Goal: Transaction & Acquisition: Download file/media

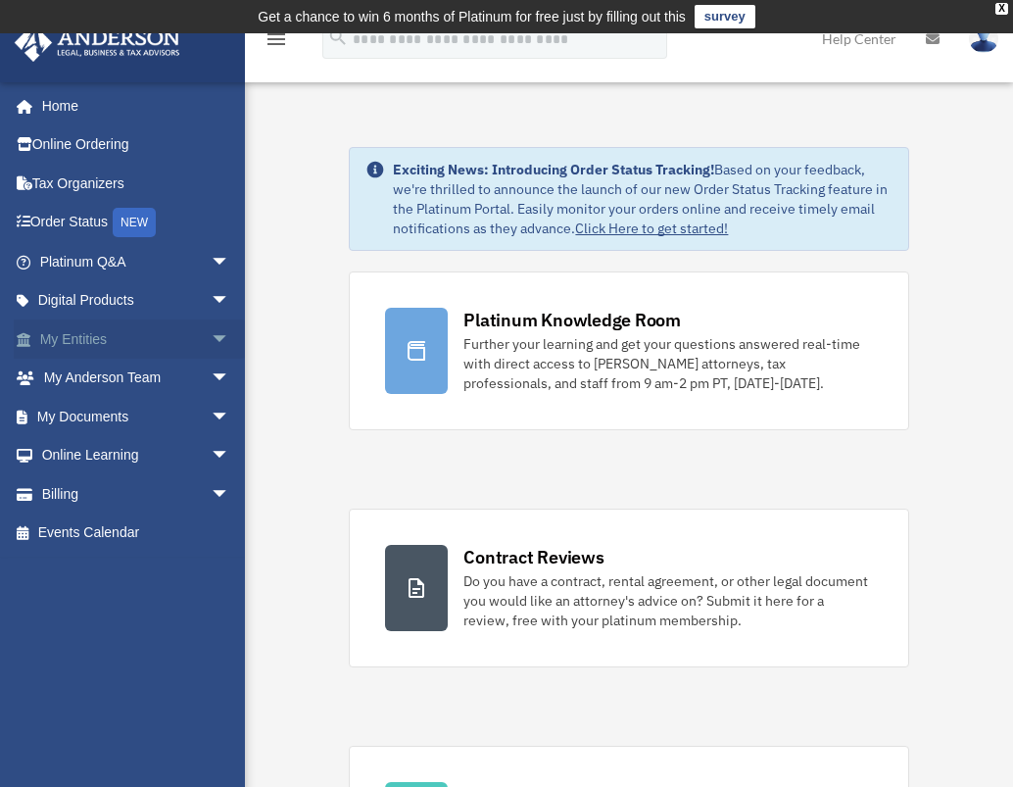
click at [139, 335] on link "My Entities arrow_drop_down" at bounding box center [137, 338] width 246 height 39
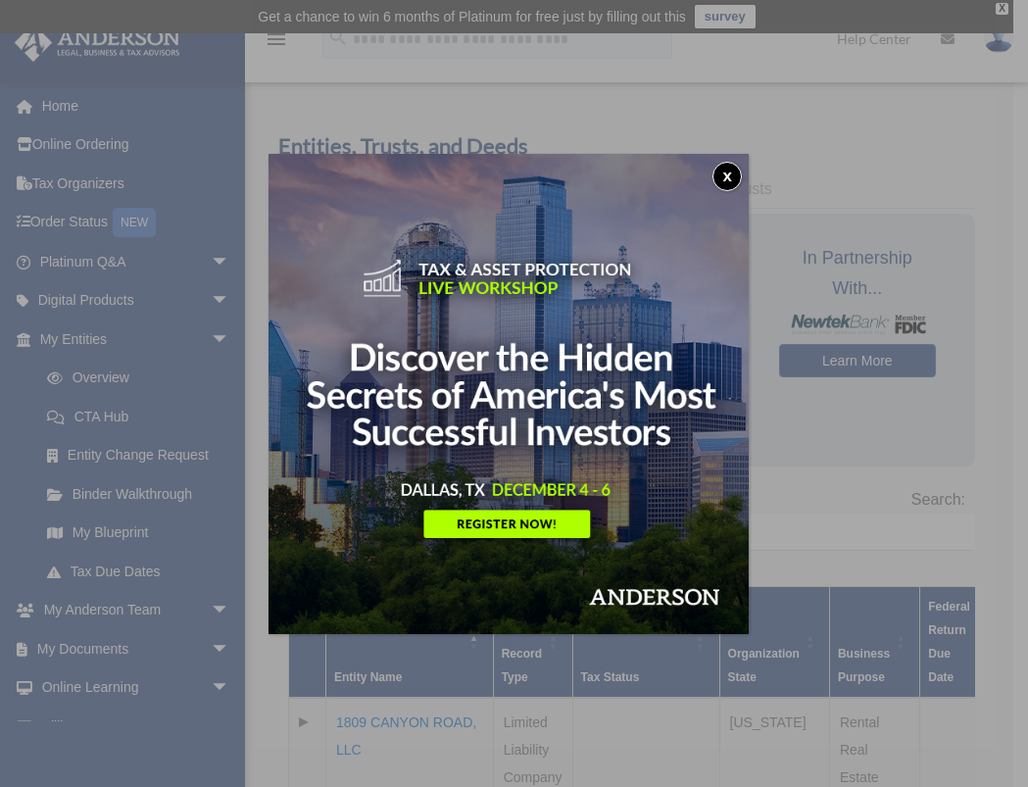
click at [742, 183] on button "x" at bounding box center [726, 176] width 29 height 29
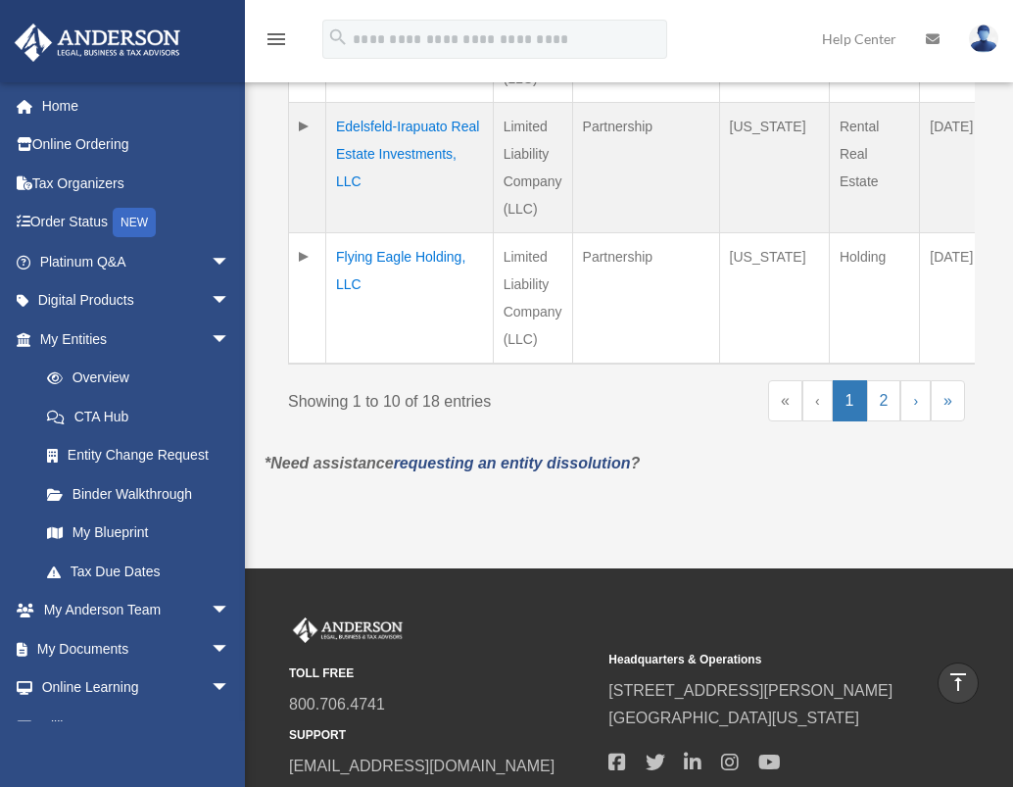
scroll to position [1638, 0]
click at [882, 421] on link "2" at bounding box center [884, 400] width 34 height 41
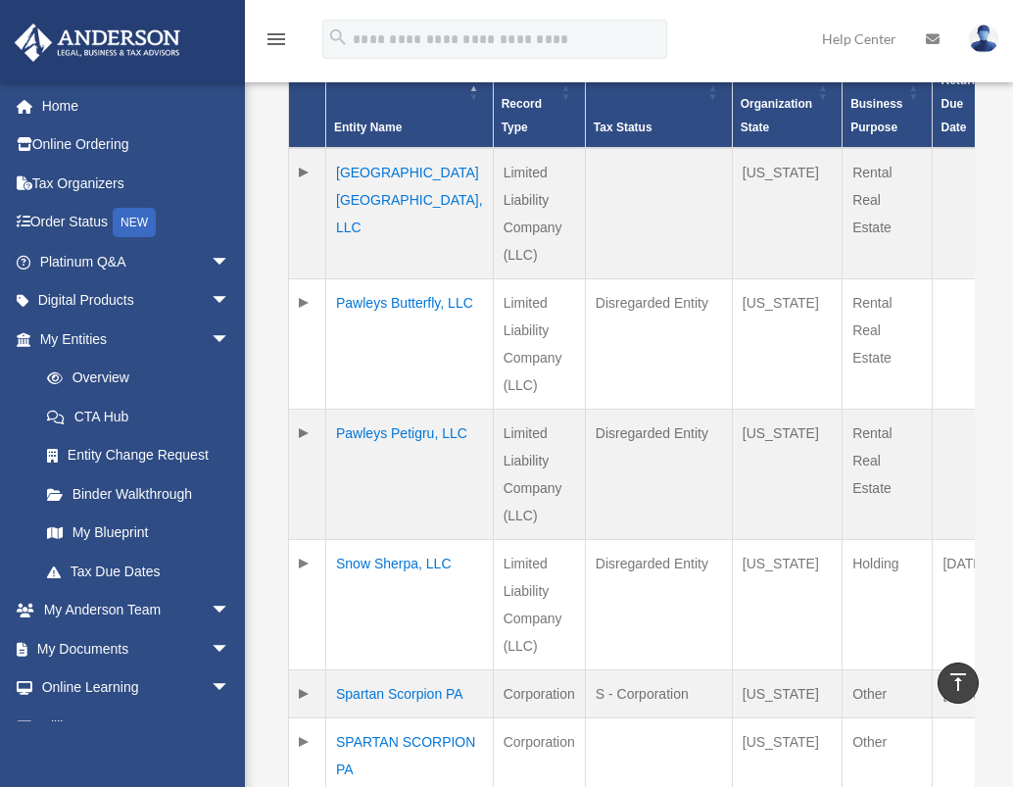
scroll to position [547, 0]
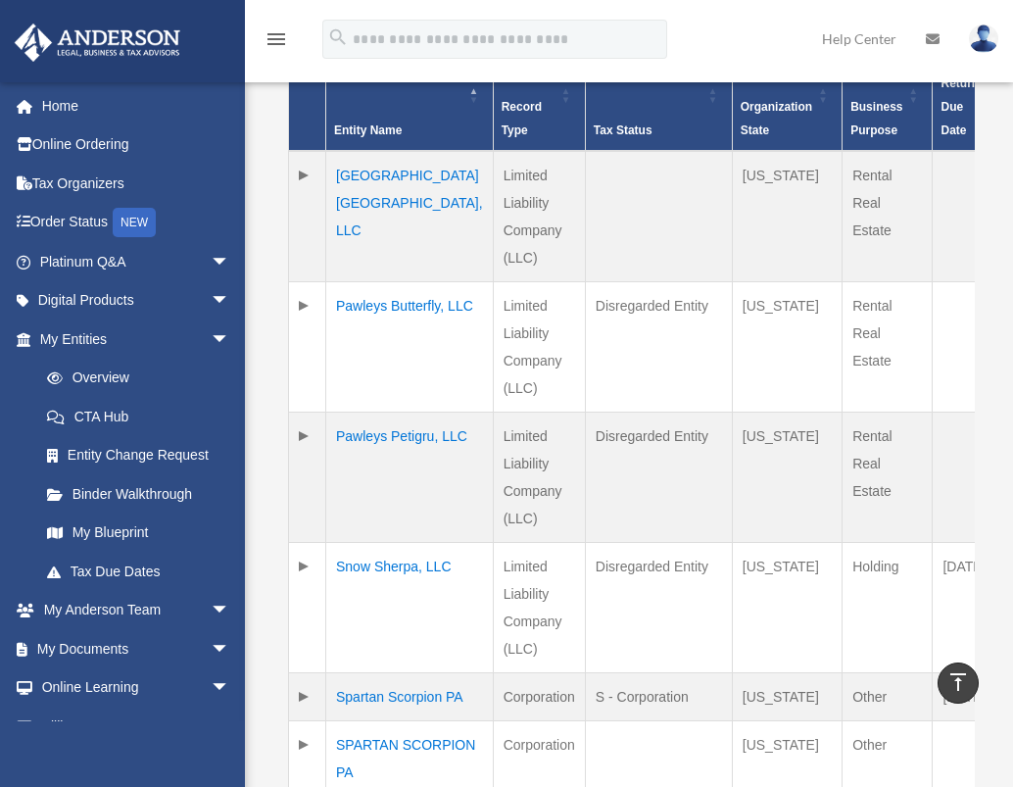
click at [364, 331] on td "Pawleys Butterfly, LLC" at bounding box center [410, 346] width 168 height 130
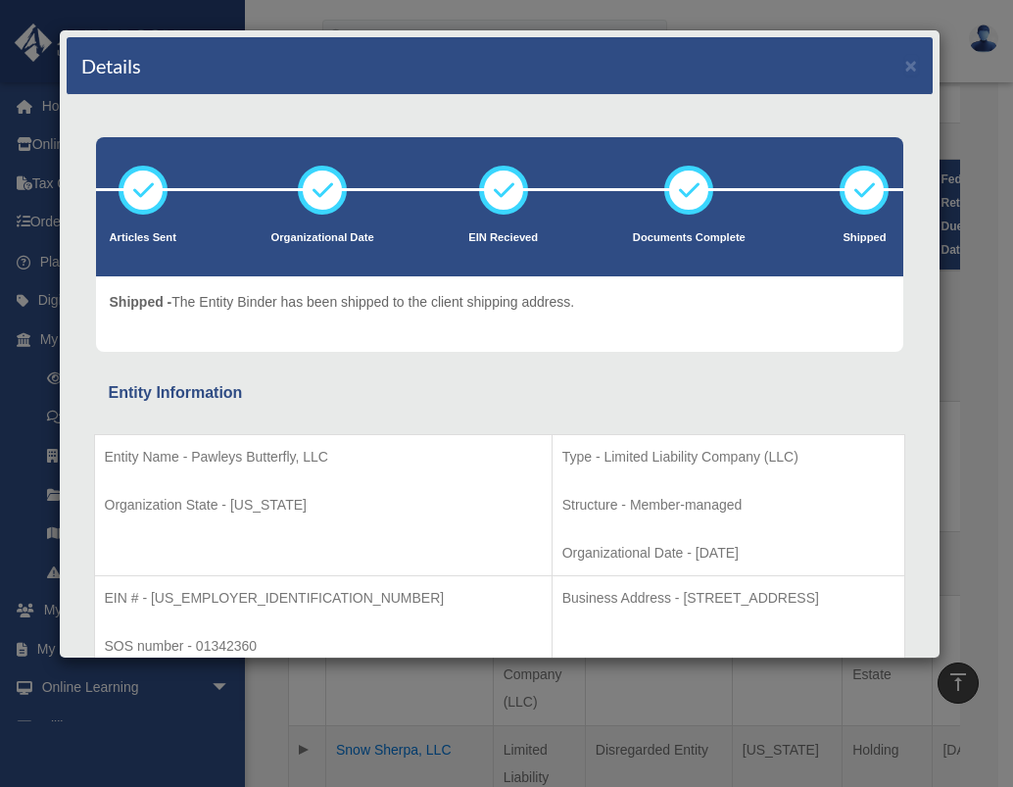
scroll to position [0, 0]
click at [905, 57] on button "×" at bounding box center [911, 65] width 13 height 21
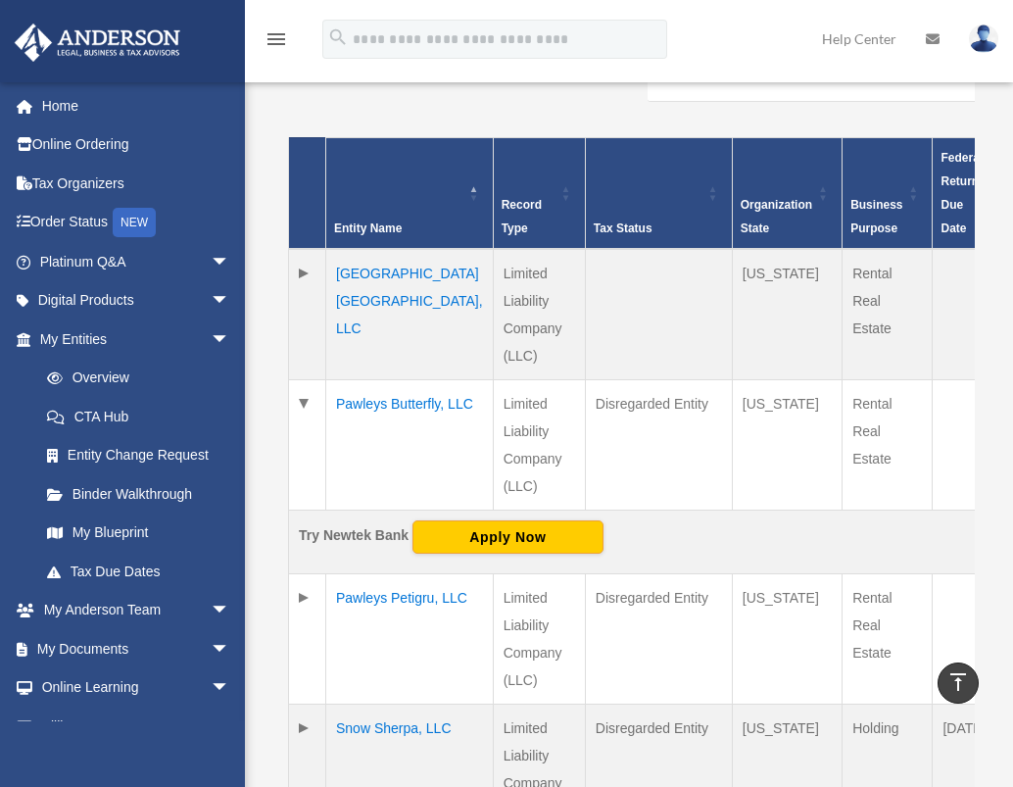
scroll to position [456, 0]
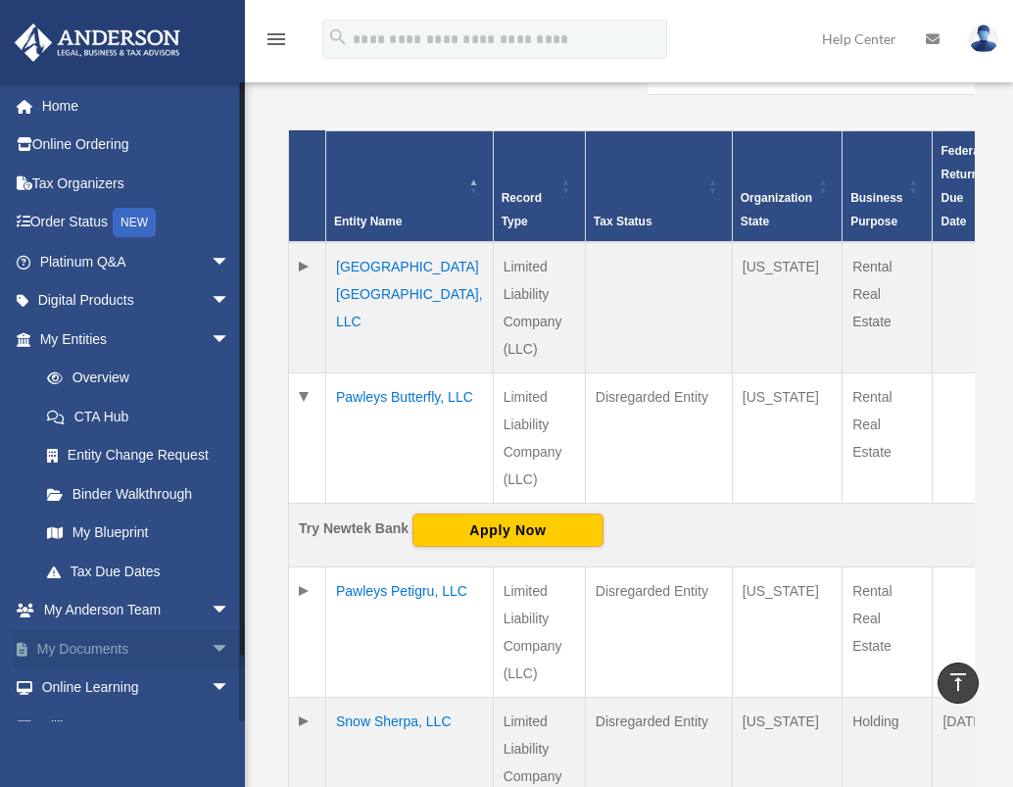
click at [152, 632] on link "My Documents arrow_drop_down" at bounding box center [137, 648] width 246 height 39
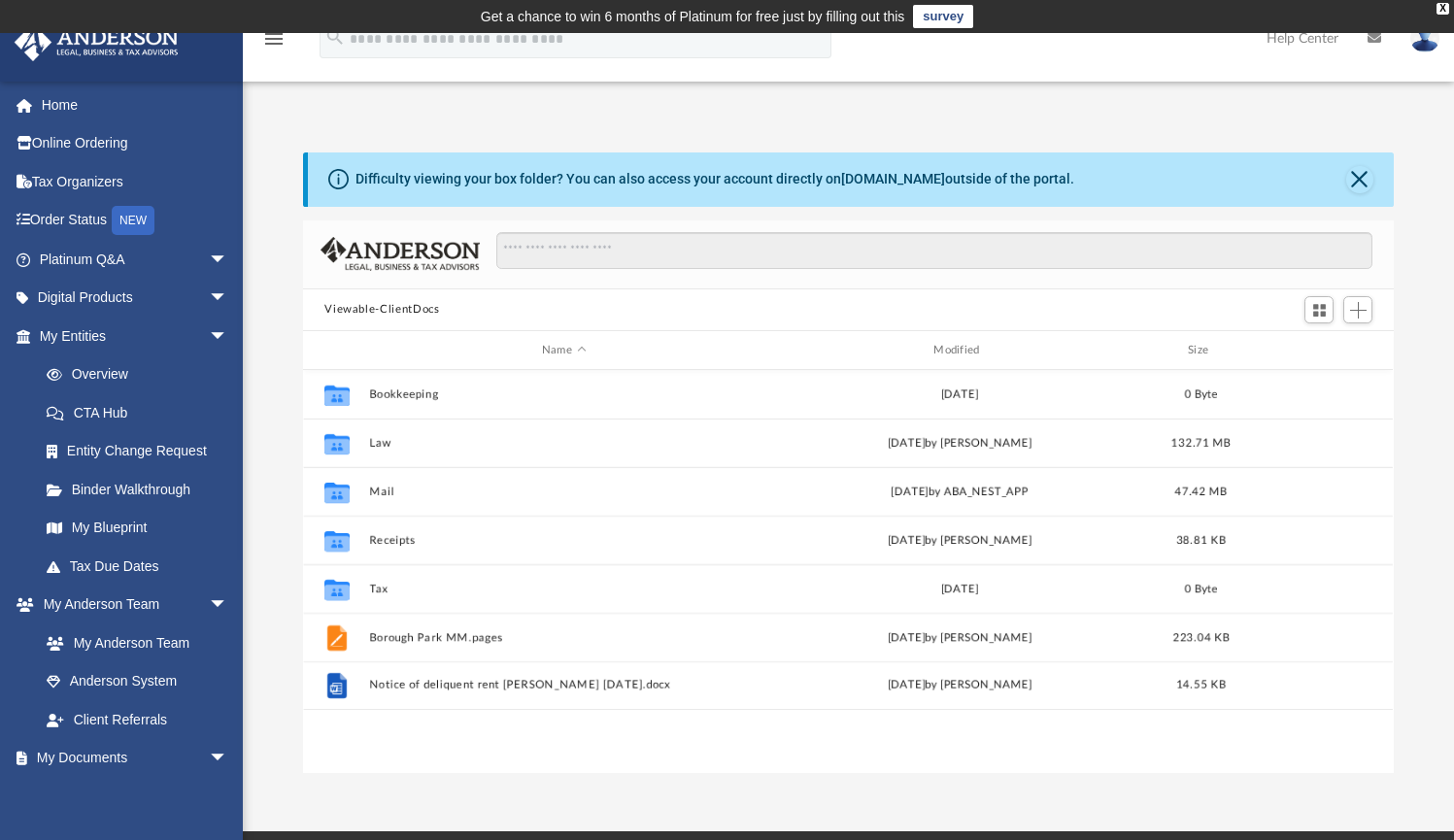
click at [1003, 43] on img at bounding box center [1424, 38] width 29 height 28
click at [1003, 41] on link "Help Center" at bounding box center [1302, 38] width 101 height 76
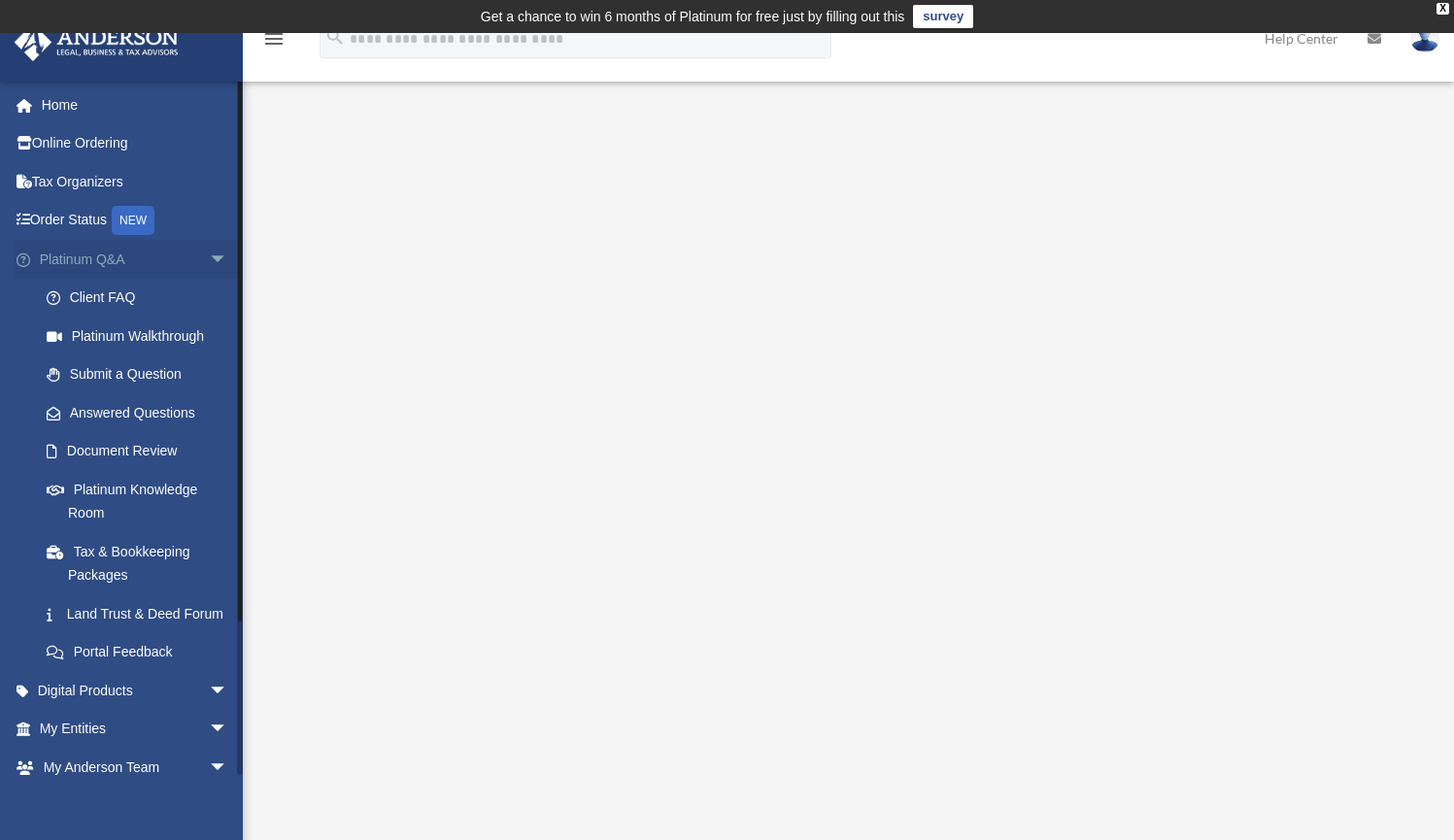
click at [213, 262] on span "arrow_drop_down" at bounding box center [228, 260] width 39 height 40
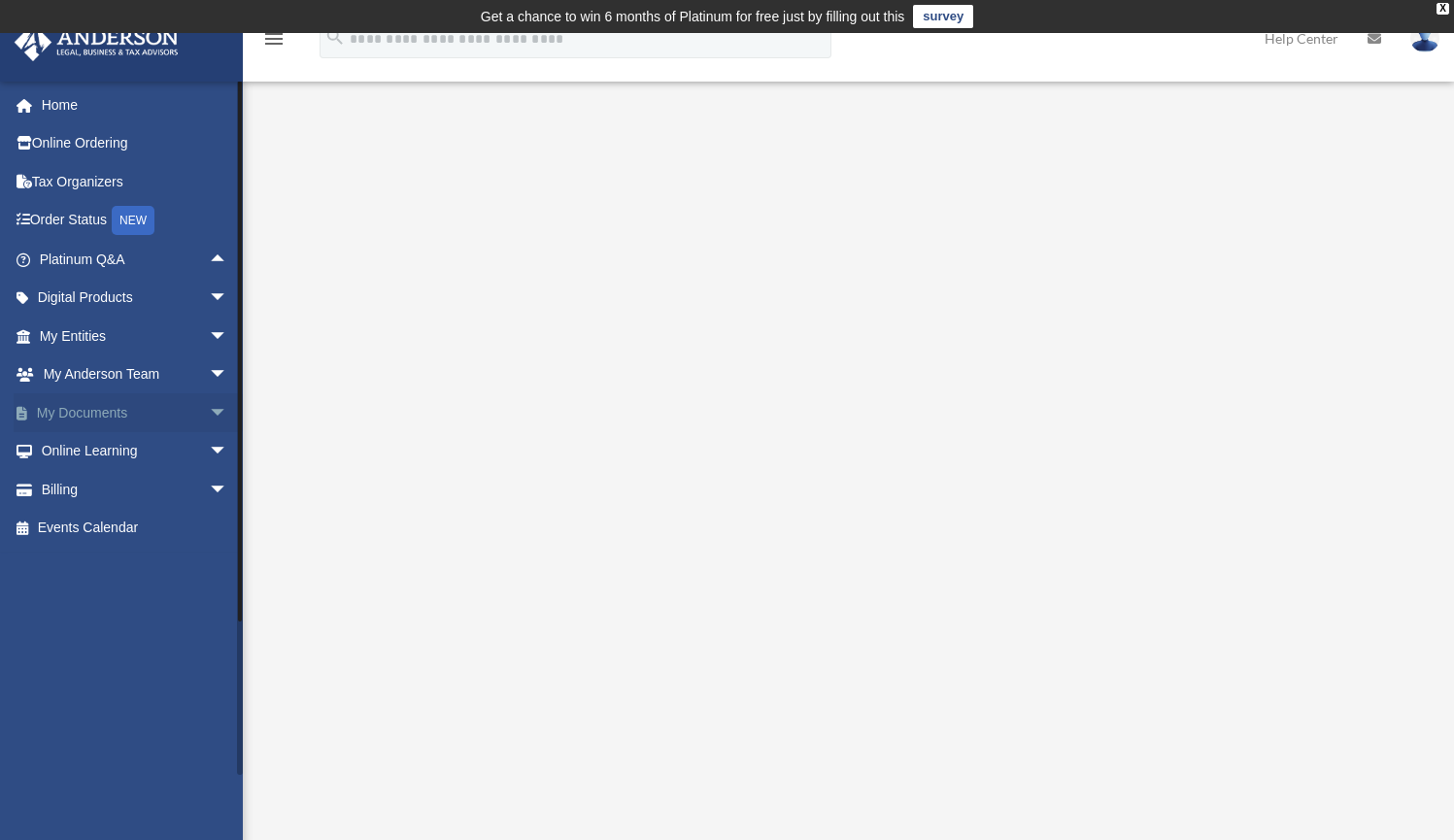
click at [114, 404] on link "My Documents arrow_drop_down" at bounding box center [136, 412] width 244 height 39
click at [209, 409] on span "arrow_drop_down" at bounding box center [228, 413] width 39 height 40
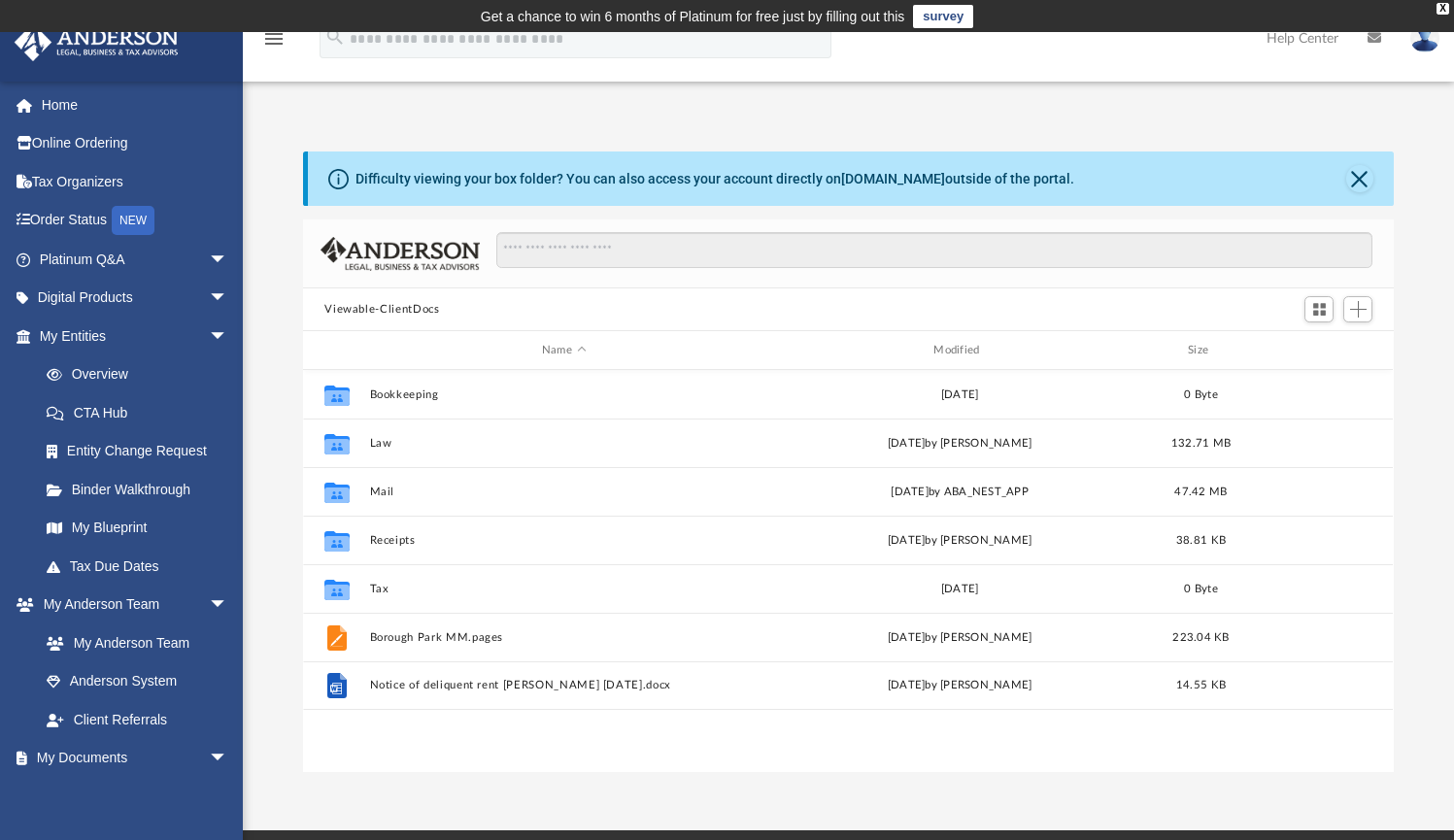
scroll to position [427, 1076]
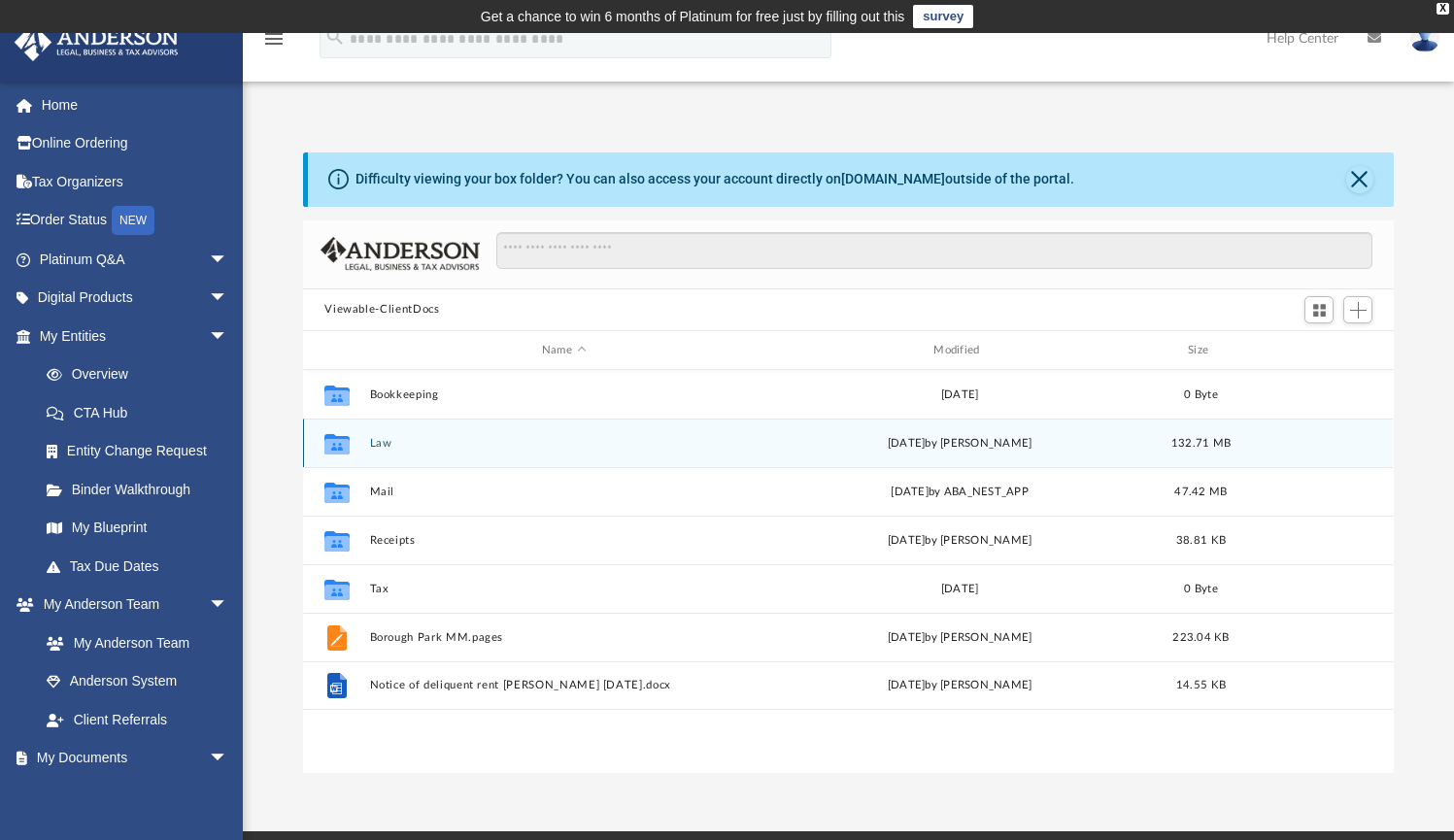
click at [382, 444] on button "Law" at bounding box center [563, 443] width 388 height 13
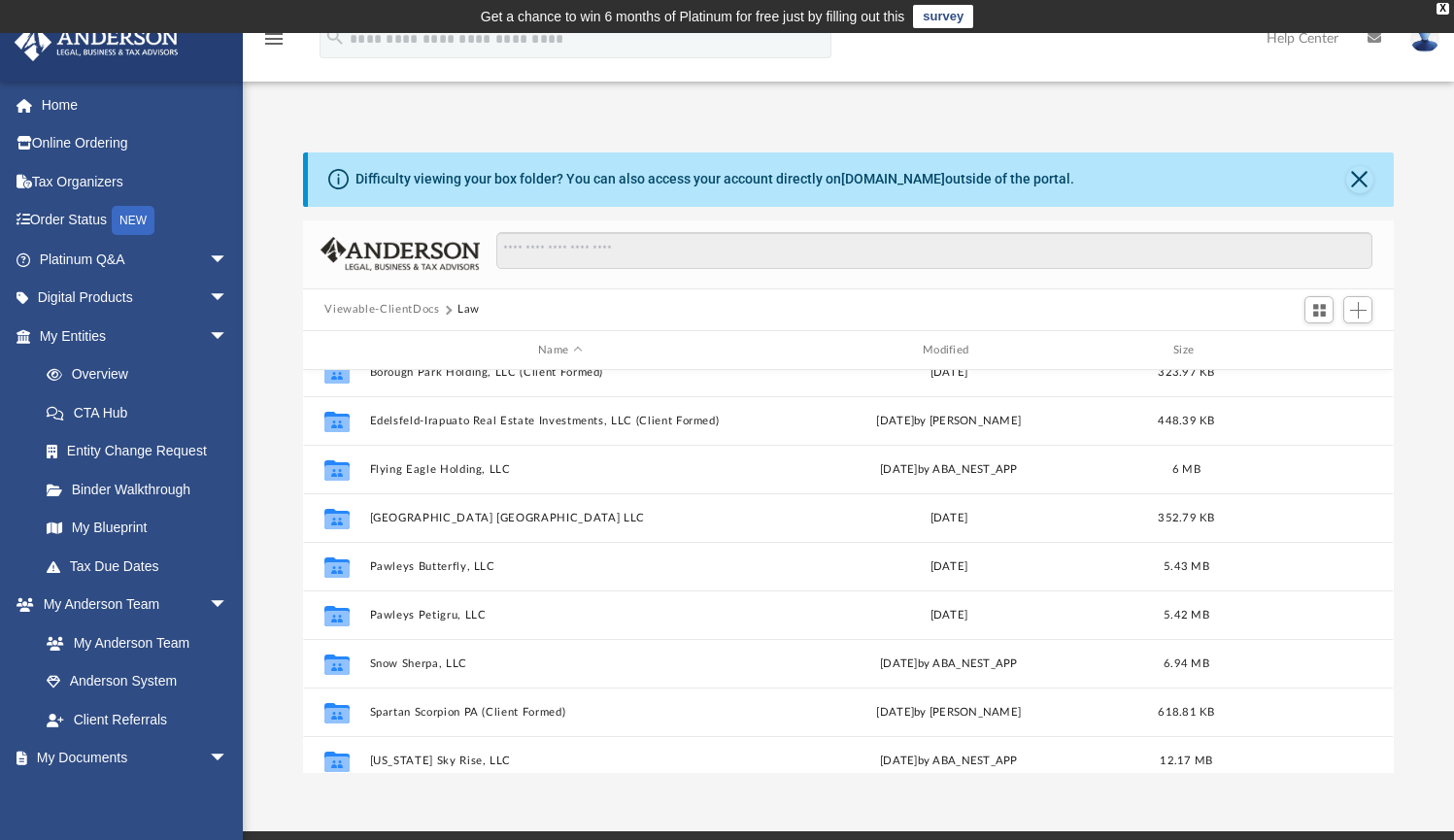
scroll to position [426, 0]
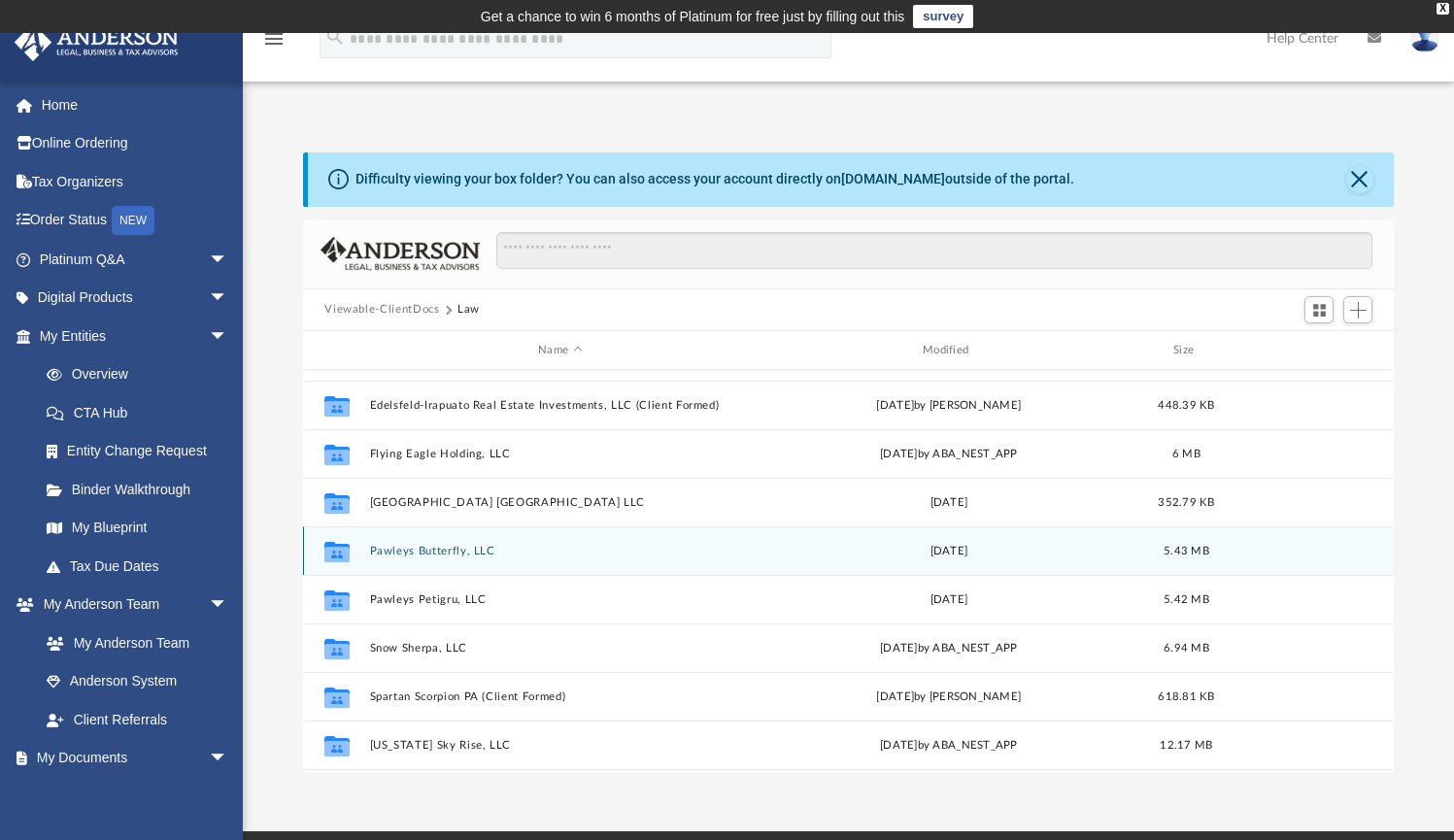
click at [391, 553] on button "Pawleys Butterfly, LLC" at bounding box center [560, 551] width 381 height 13
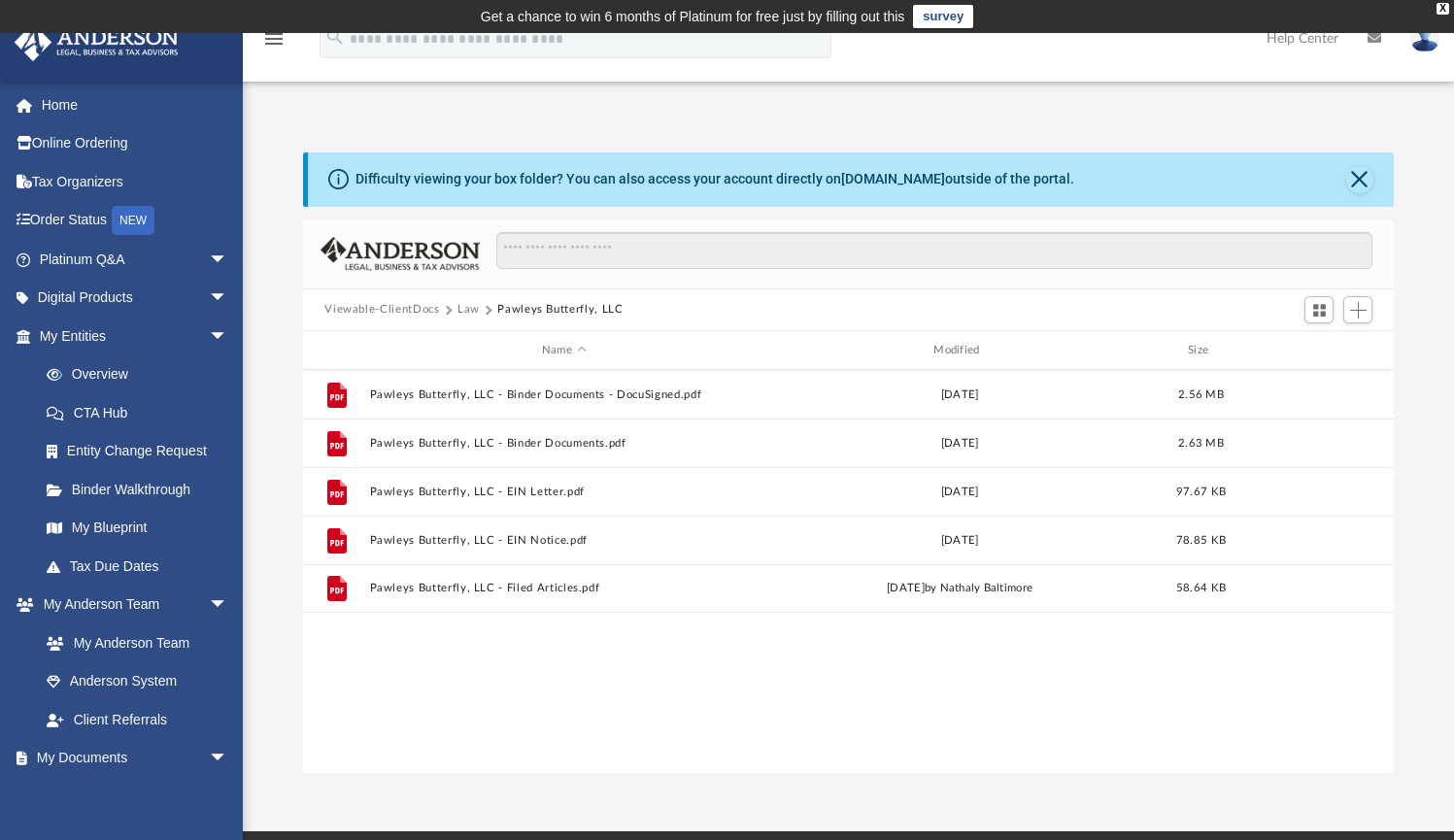
scroll to position [0, 0]
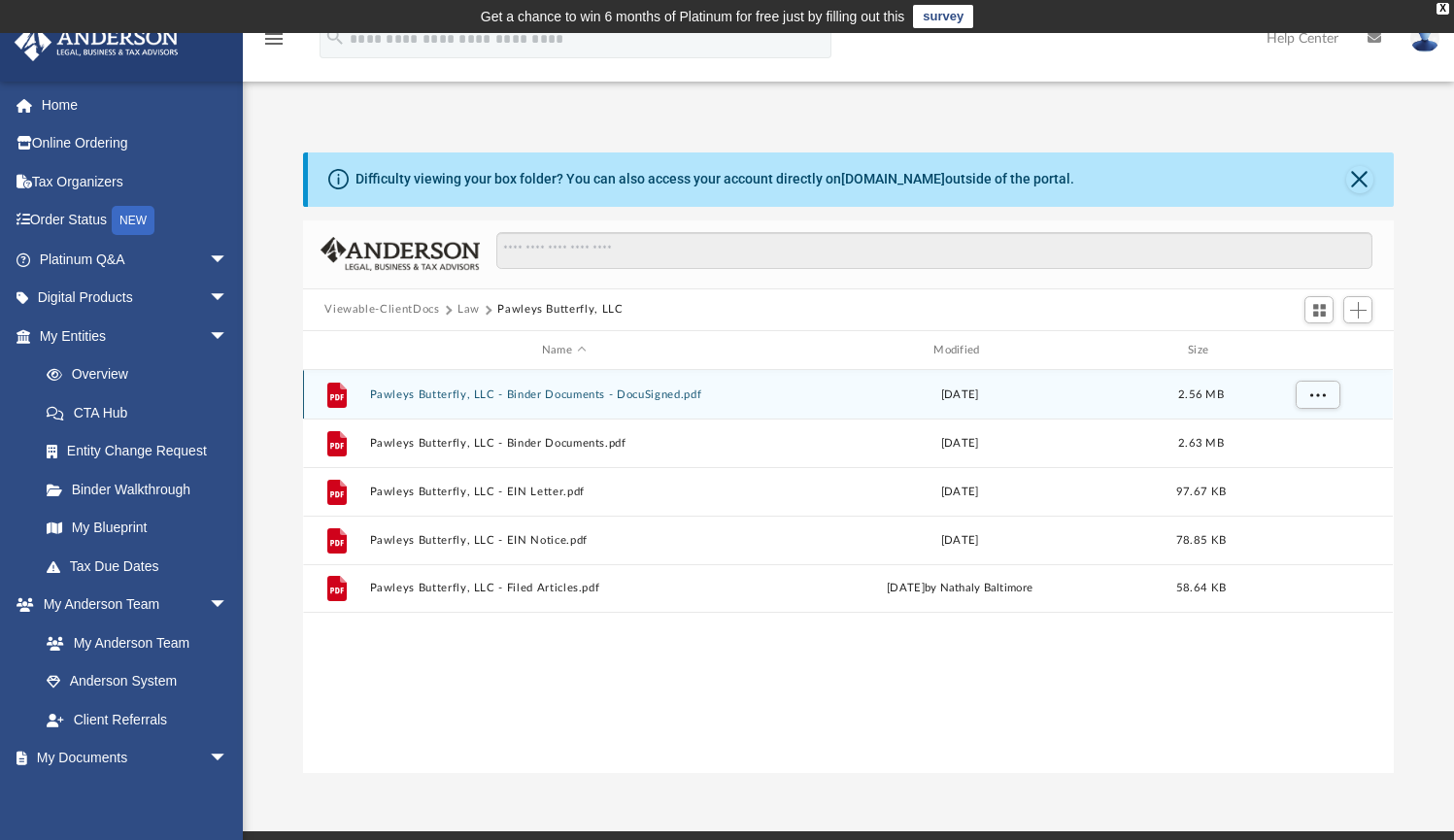
click at [434, 392] on button "Pawleys Butterfly, LLC - Binder Documents - DocuSigned.pdf" at bounding box center [563, 394] width 388 height 13
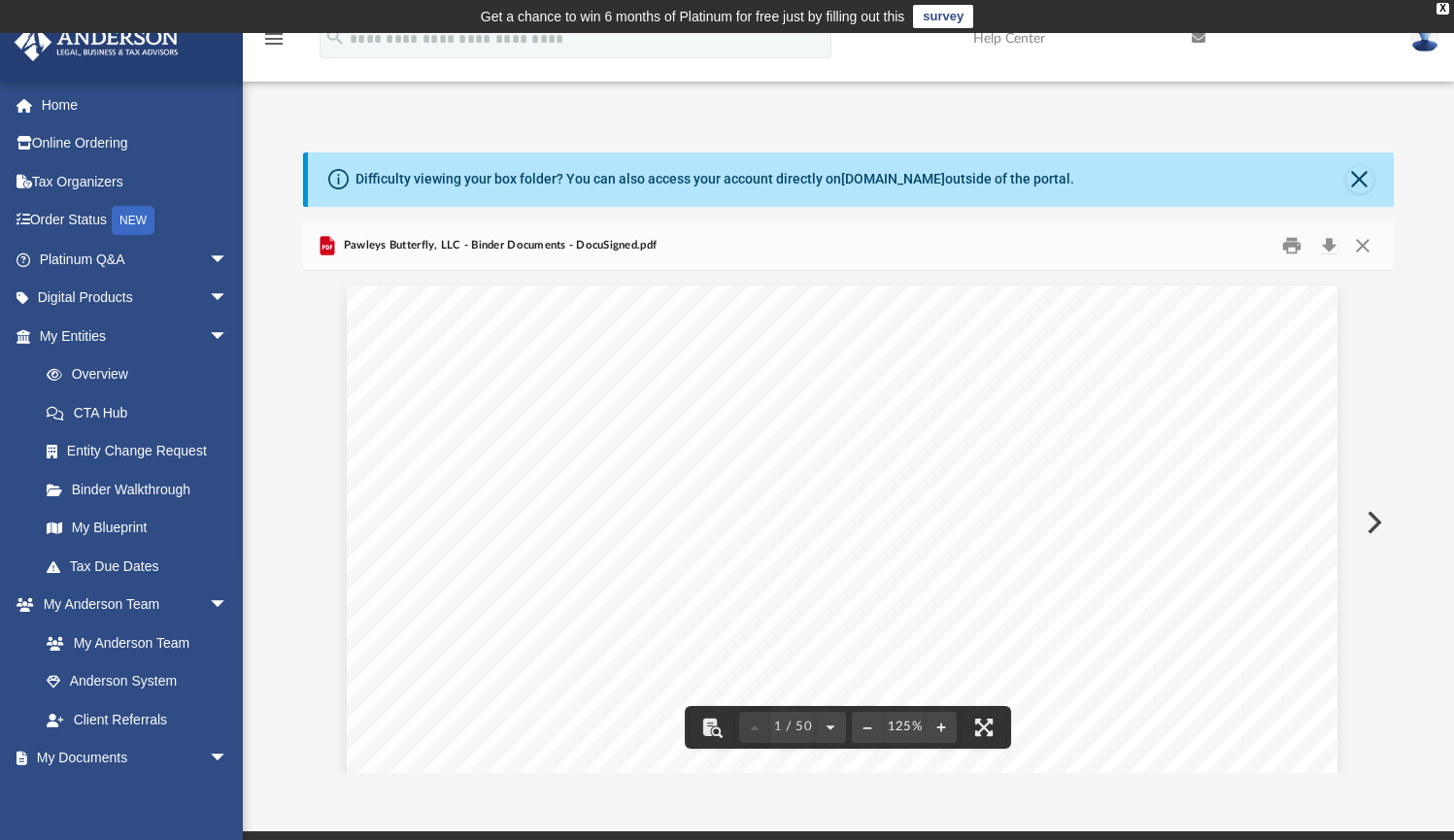
scroll to position [0, 6]
click at [1367, 249] on button "Close" at bounding box center [1362, 245] width 35 height 30
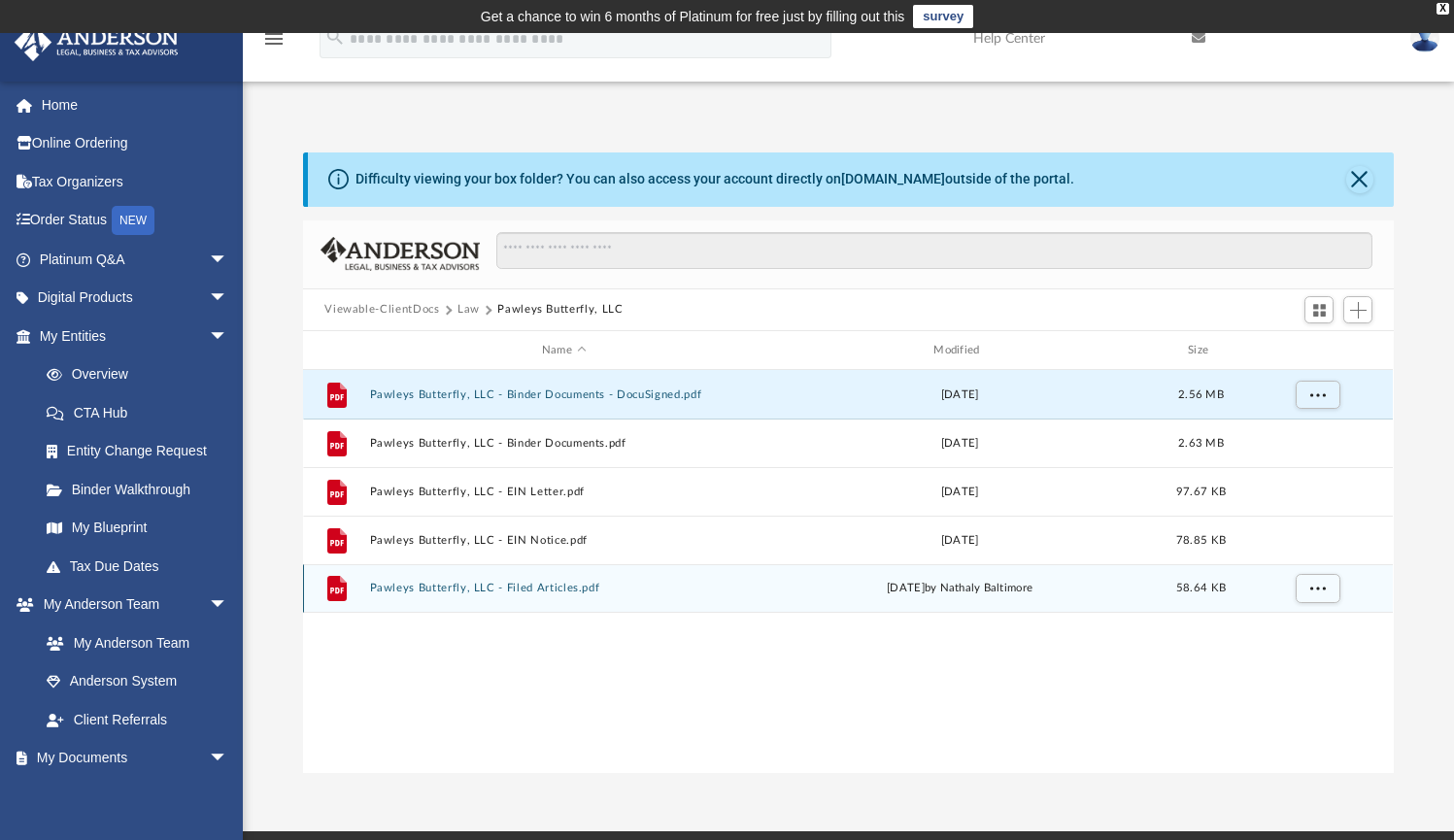
click at [523, 587] on button "Pawleys Butterfly, LLC - Filed Articles.pdf" at bounding box center [563, 588] width 388 height 13
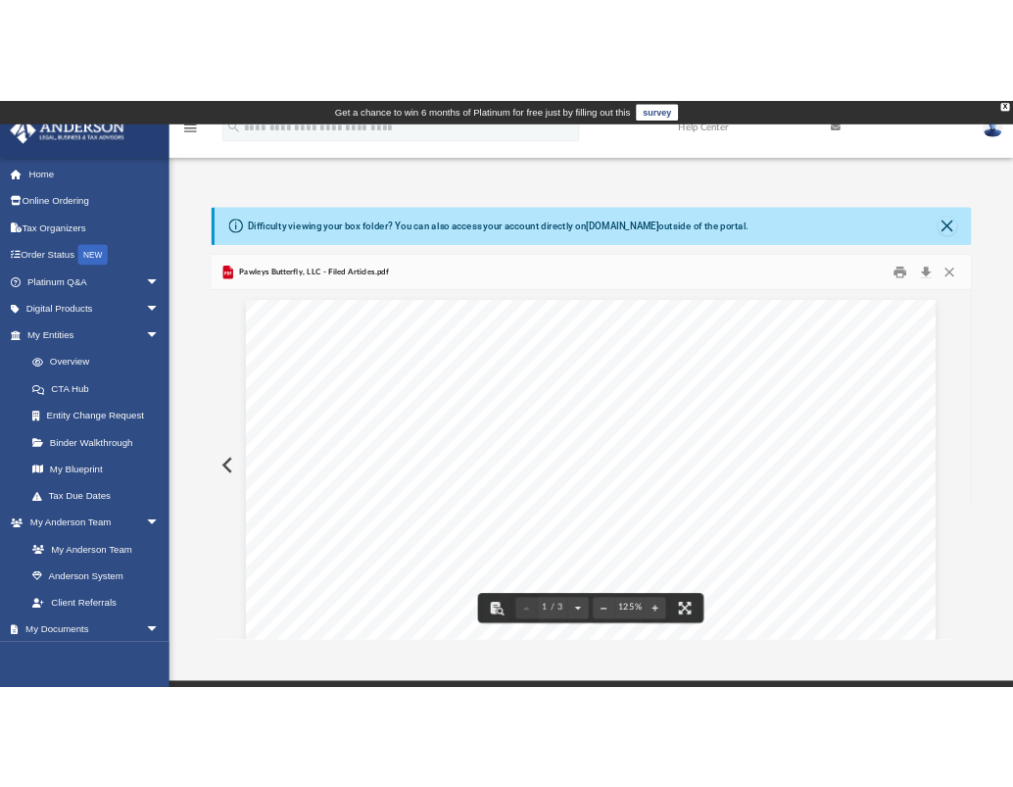
scroll to position [0, 0]
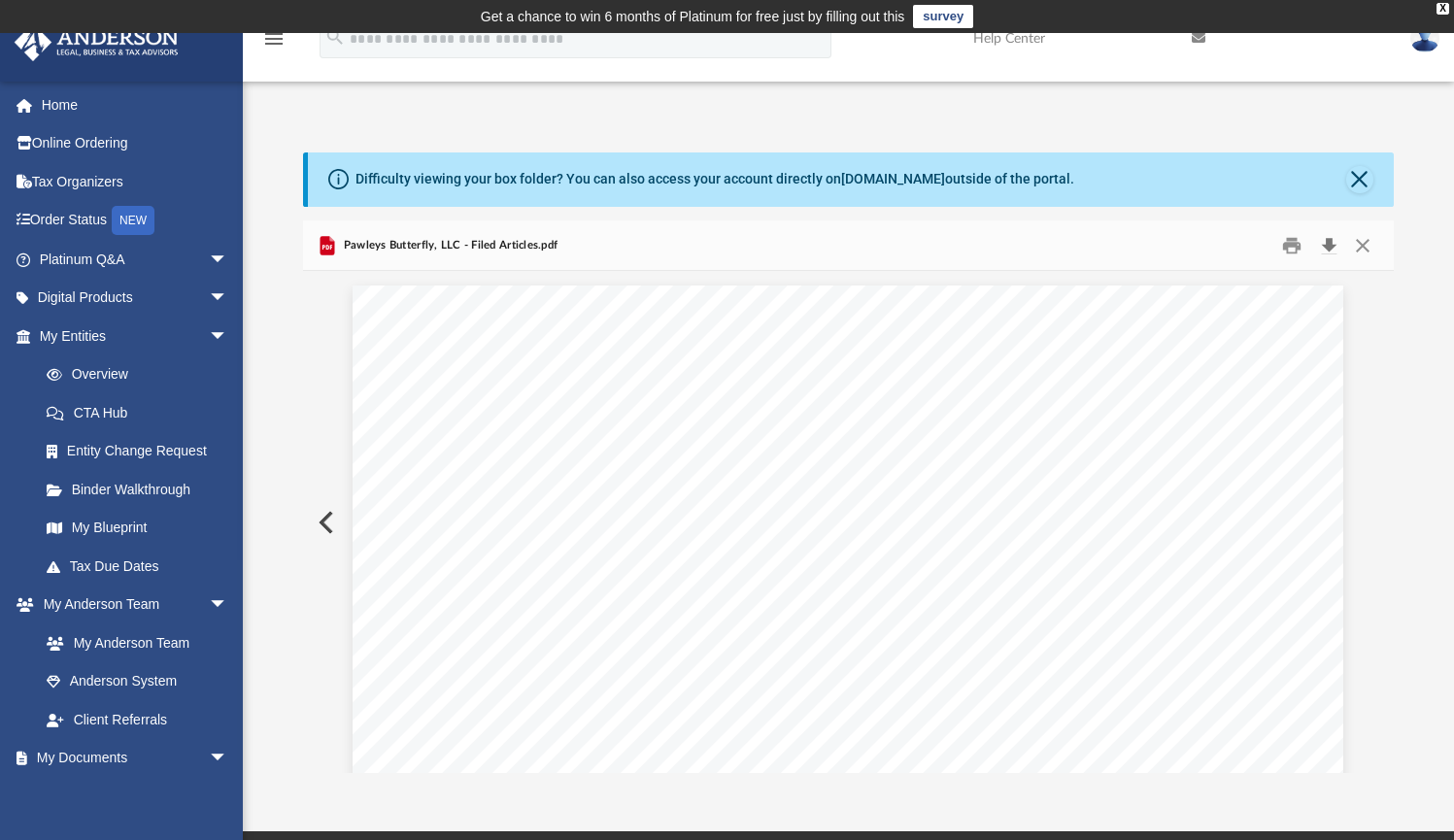
click at [1324, 246] on button "Download" at bounding box center [1328, 245] width 35 height 30
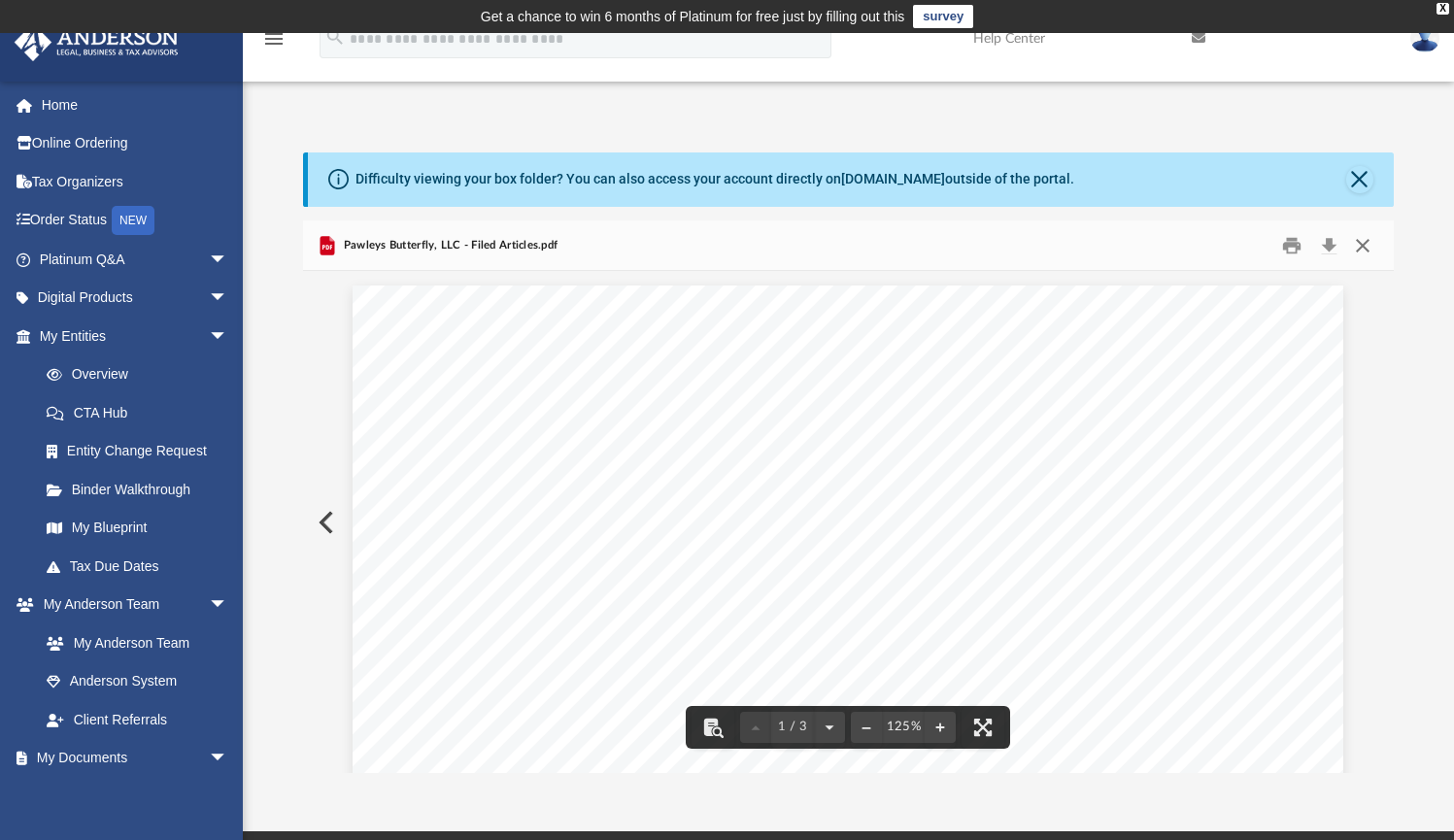
click at [1370, 237] on button "Close" at bounding box center [1362, 245] width 35 height 30
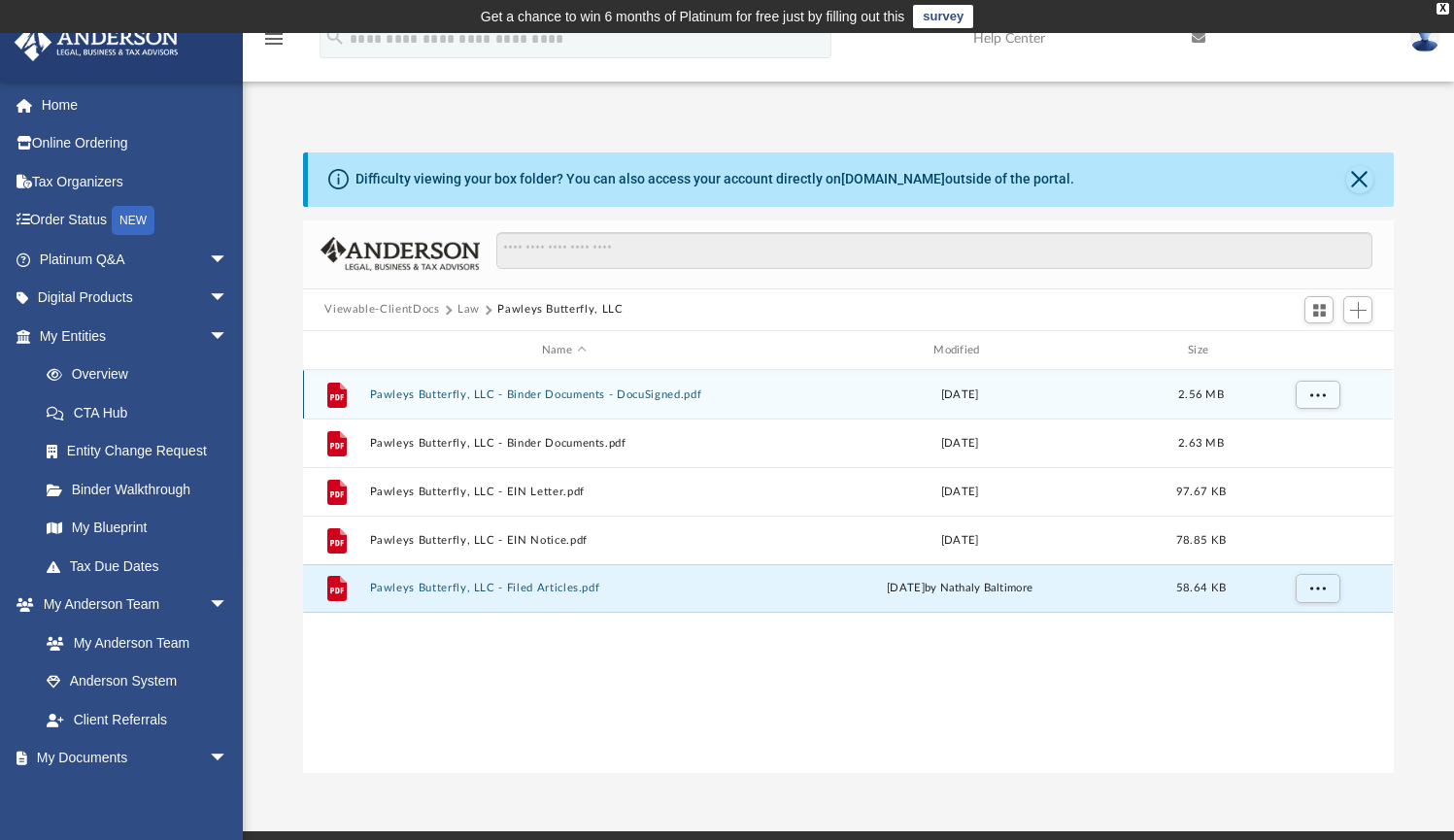
click at [633, 398] on button "Pawleys Butterfly, LLC - Binder Documents - DocuSigned.pdf" at bounding box center [563, 394] width 388 height 13
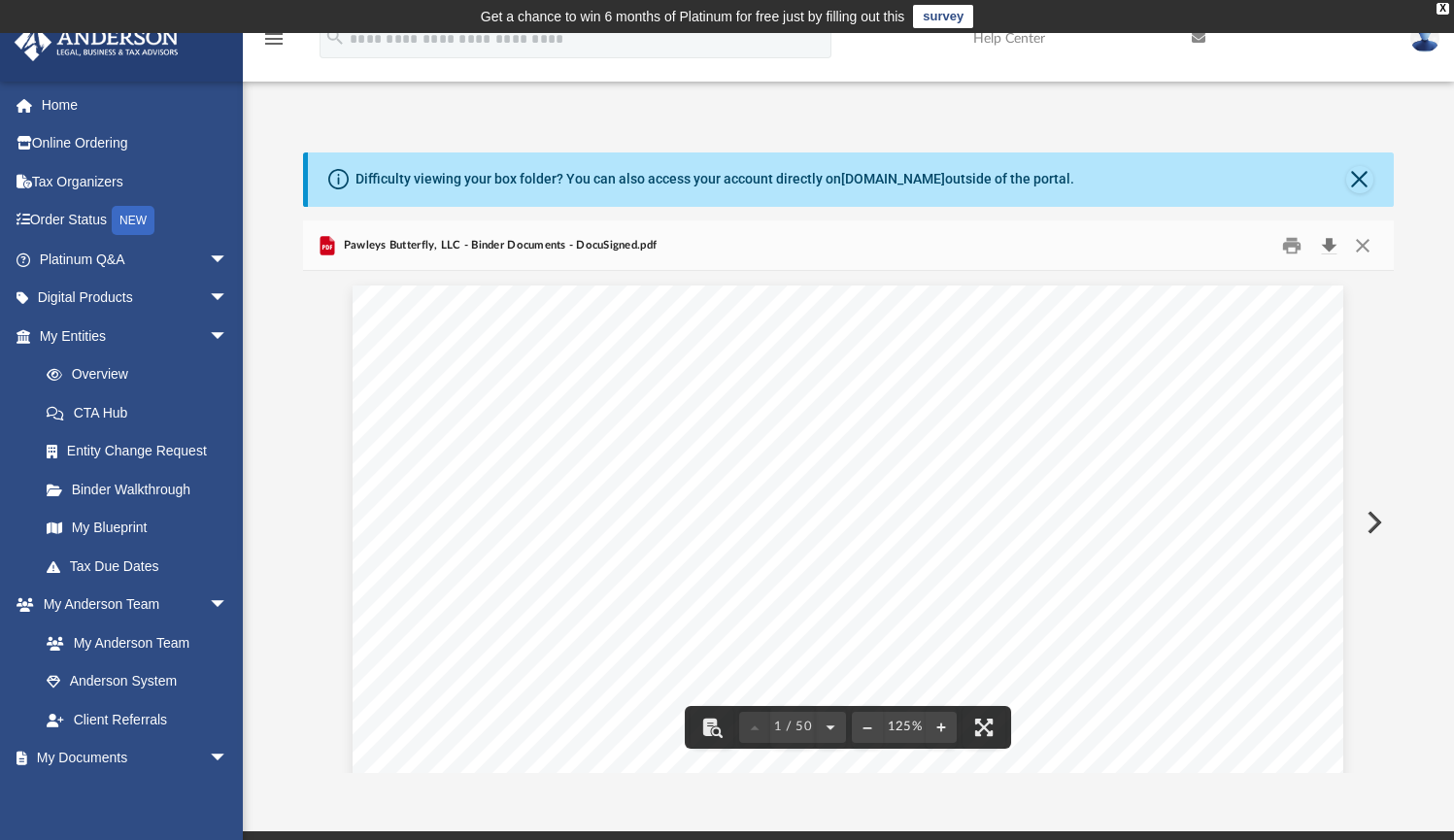
click at [1326, 244] on button "Download" at bounding box center [1328, 245] width 35 height 30
click at [1362, 245] on button "Close" at bounding box center [1362, 245] width 35 height 30
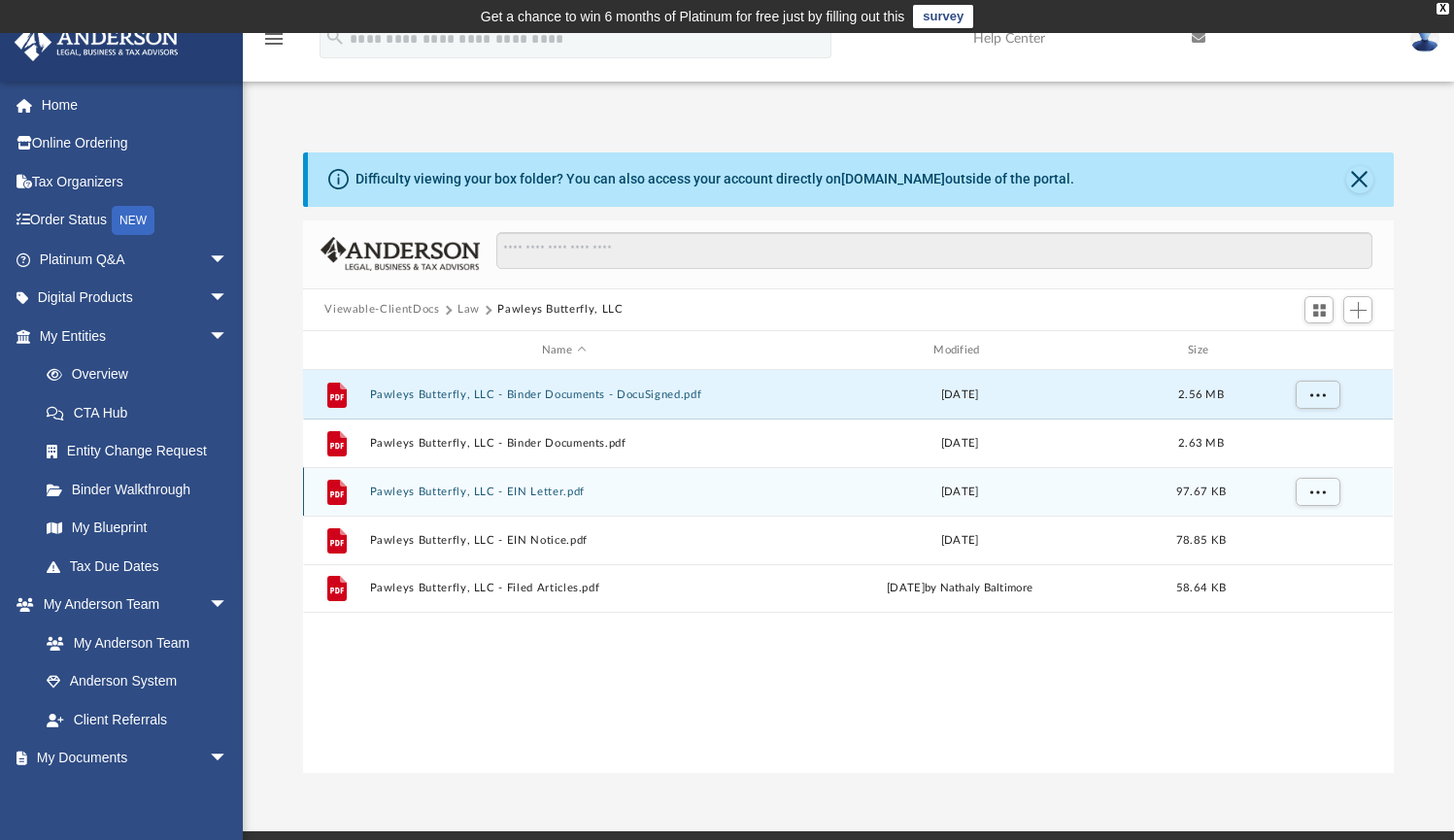
click at [575, 491] on button "Pawleys Butterfly, LLC - EIN Letter.pdf" at bounding box center [563, 491] width 388 height 13
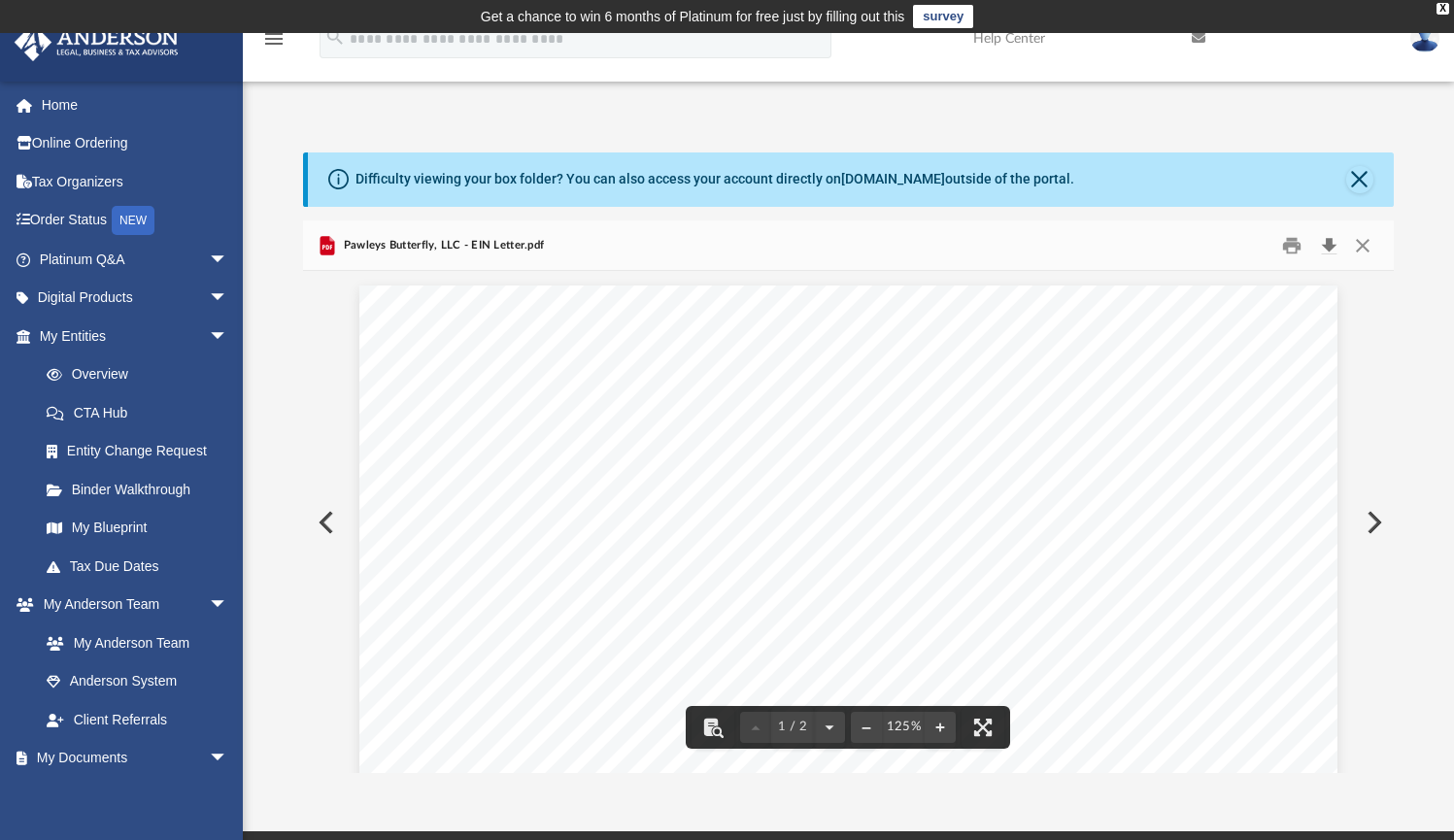
click at [1325, 248] on button "Download" at bounding box center [1328, 245] width 35 height 30
click at [1372, 240] on button "Close" at bounding box center [1362, 245] width 35 height 30
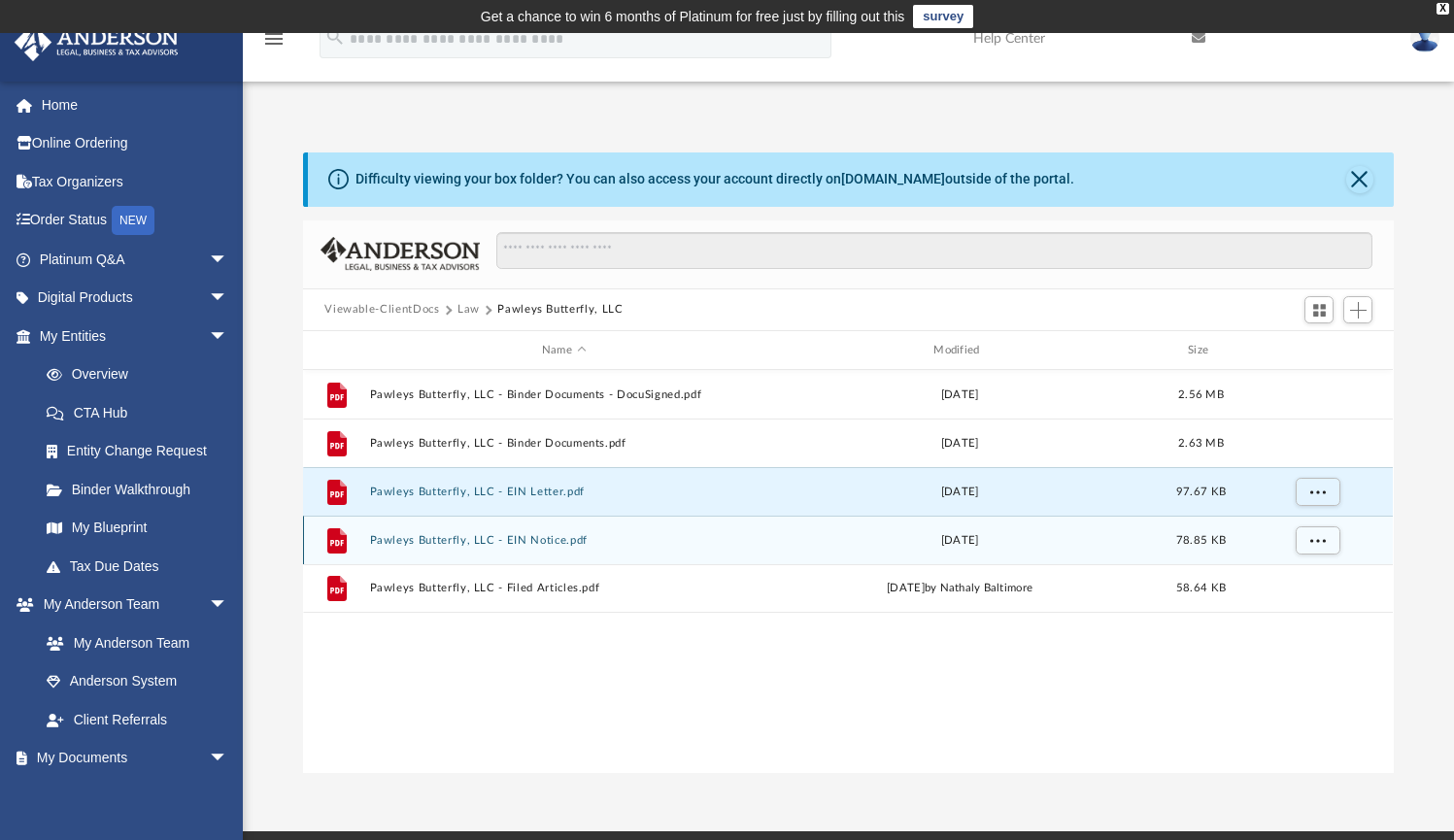
click at [576, 536] on button "Pawleys Butterfly, LLC - EIN Notice.pdf" at bounding box center [563, 540] width 388 height 13
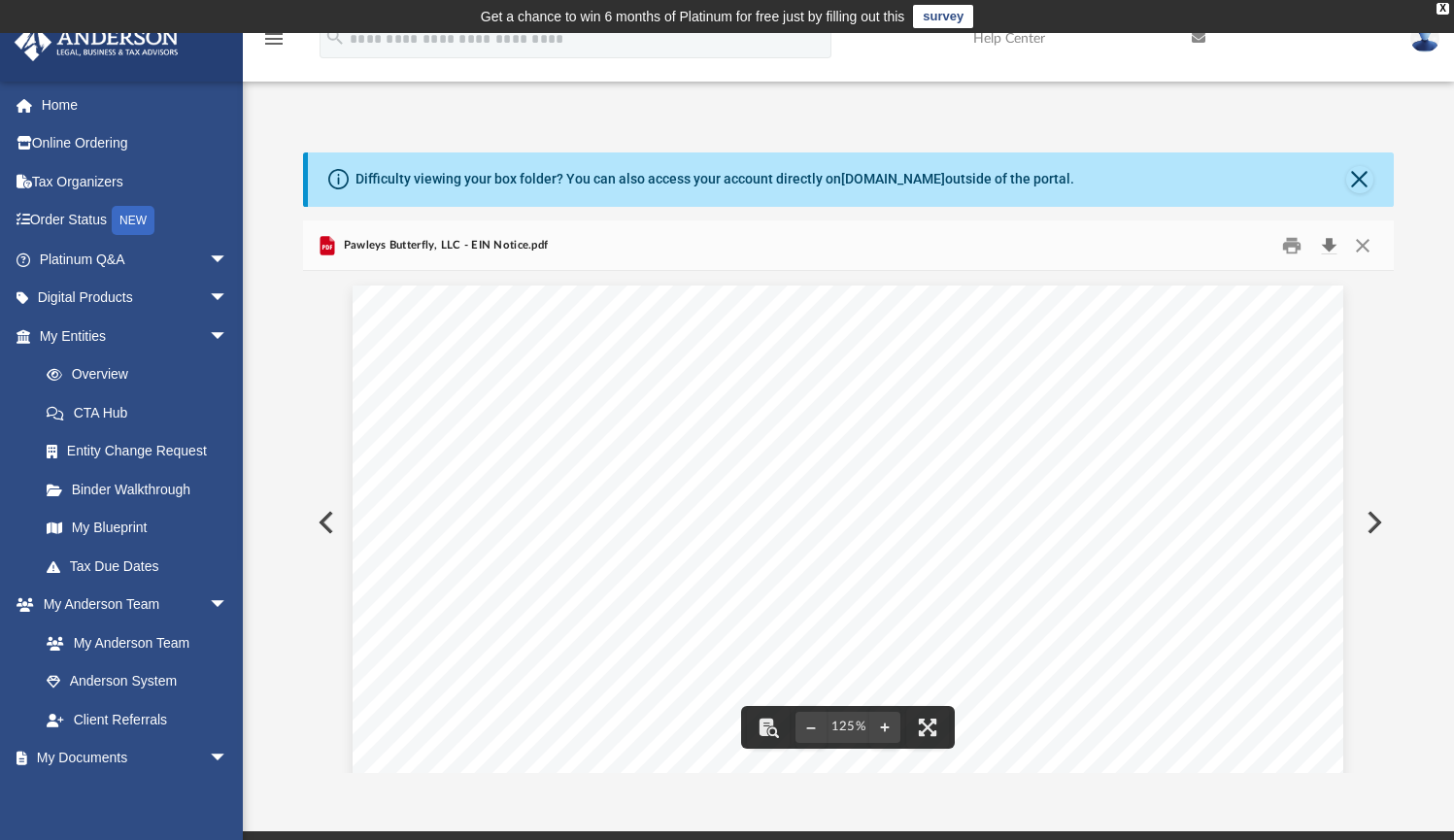
click at [1331, 242] on button "Download" at bounding box center [1328, 245] width 35 height 30
click at [1363, 240] on button "Close" at bounding box center [1362, 245] width 35 height 30
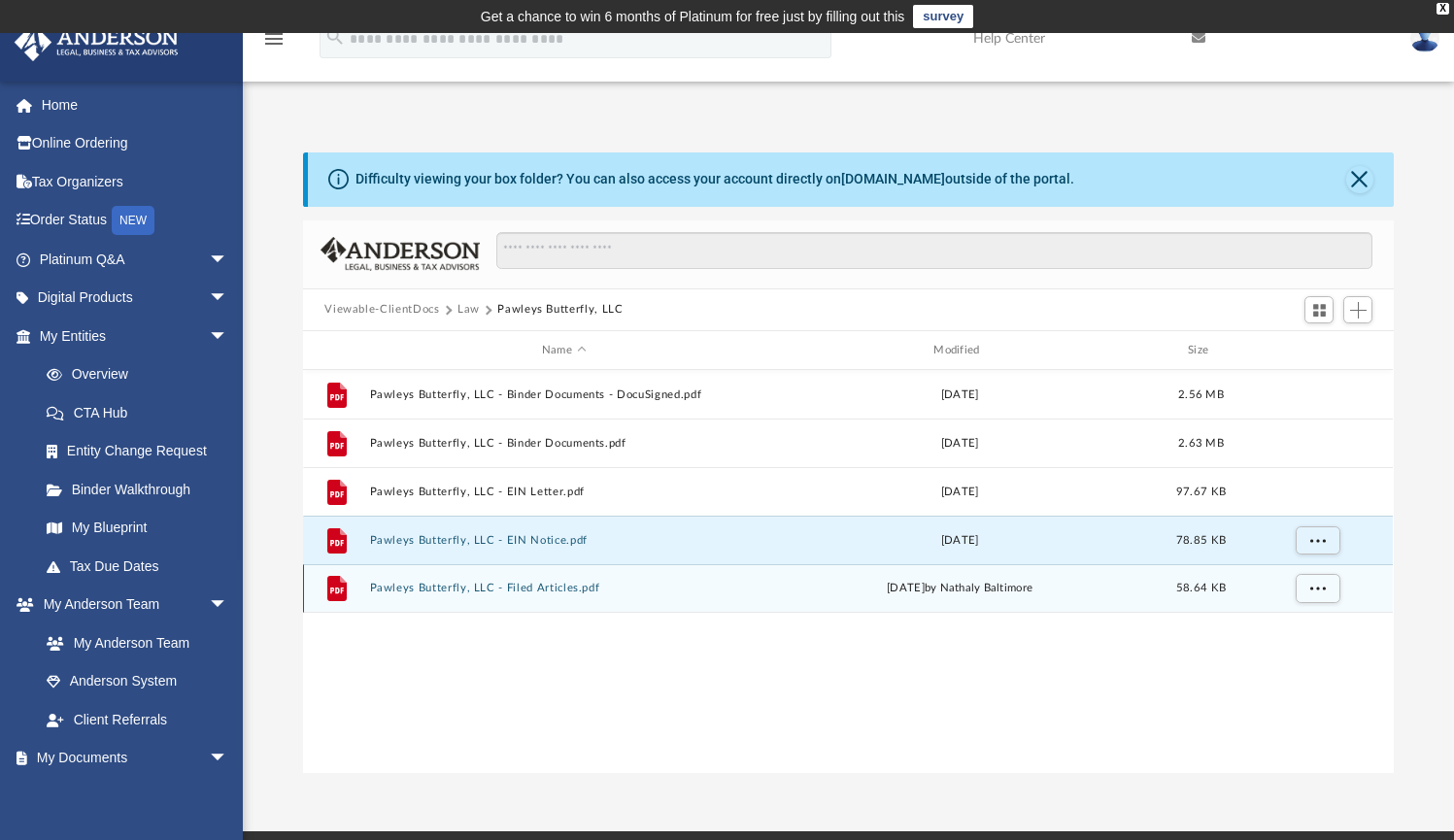
click at [573, 583] on button "Pawleys Butterfly, LLC - Filed Articles.pdf" at bounding box center [563, 588] width 388 height 13
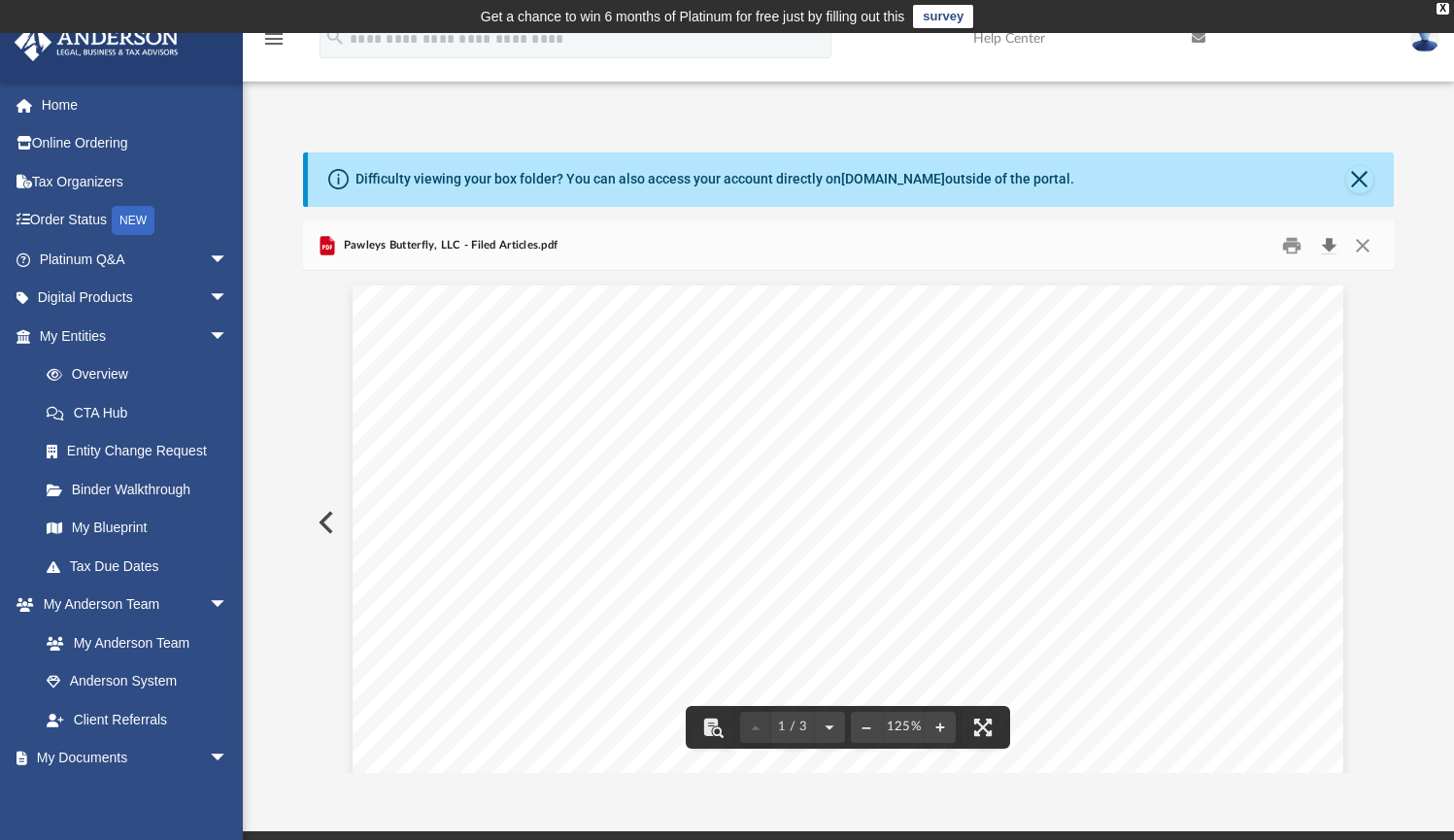
click at [1320, 246] on button "Download" at bounding box center [1328, 245] width 35 height 30
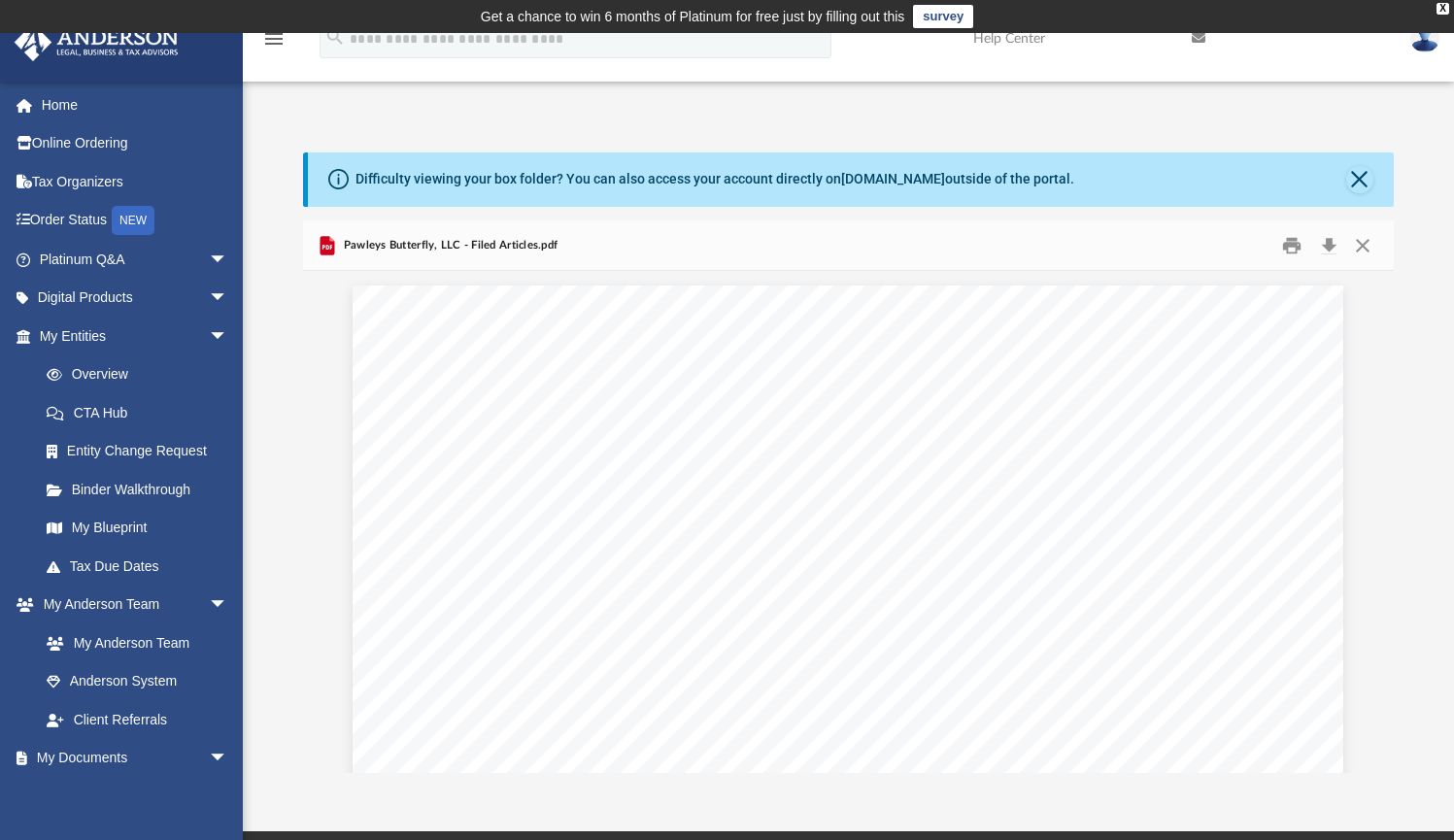
click at [835, 135] on div "Difficulty viewing your box folder? You can also access your account directly o…" at bounding box center [848, 442] width 1211 height 661
click at [1362, 246] on button "Close" at bounding box center [1362, 245] width 35 height 30
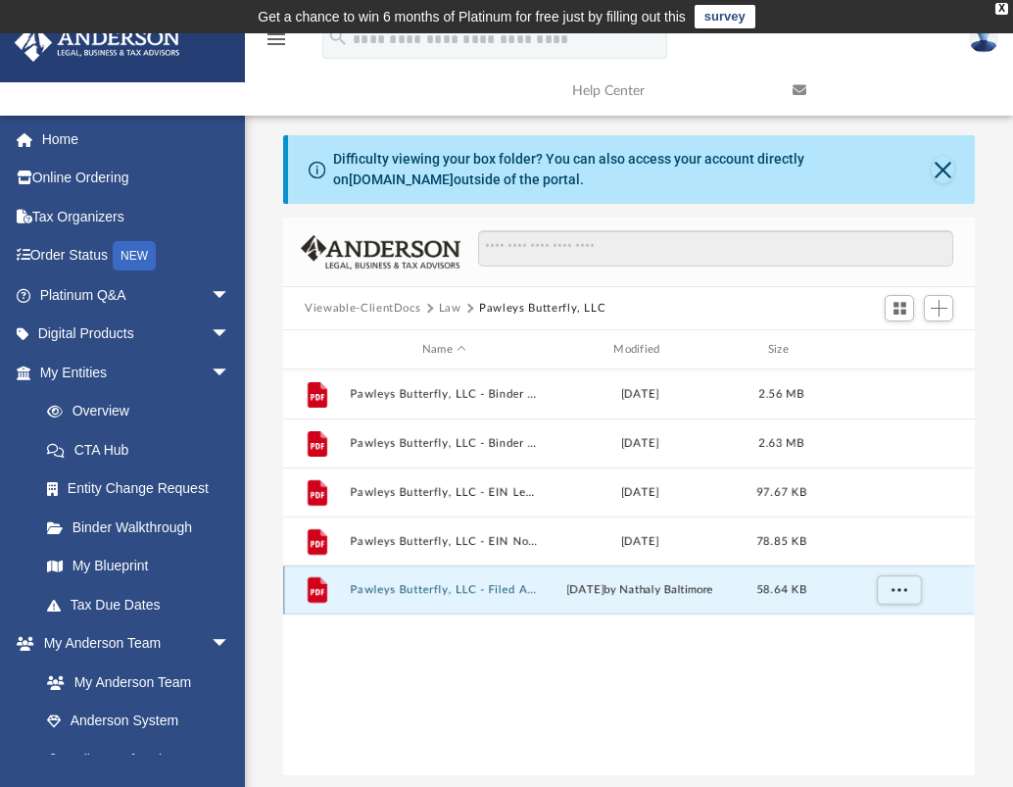
scroll to position [431, 676]
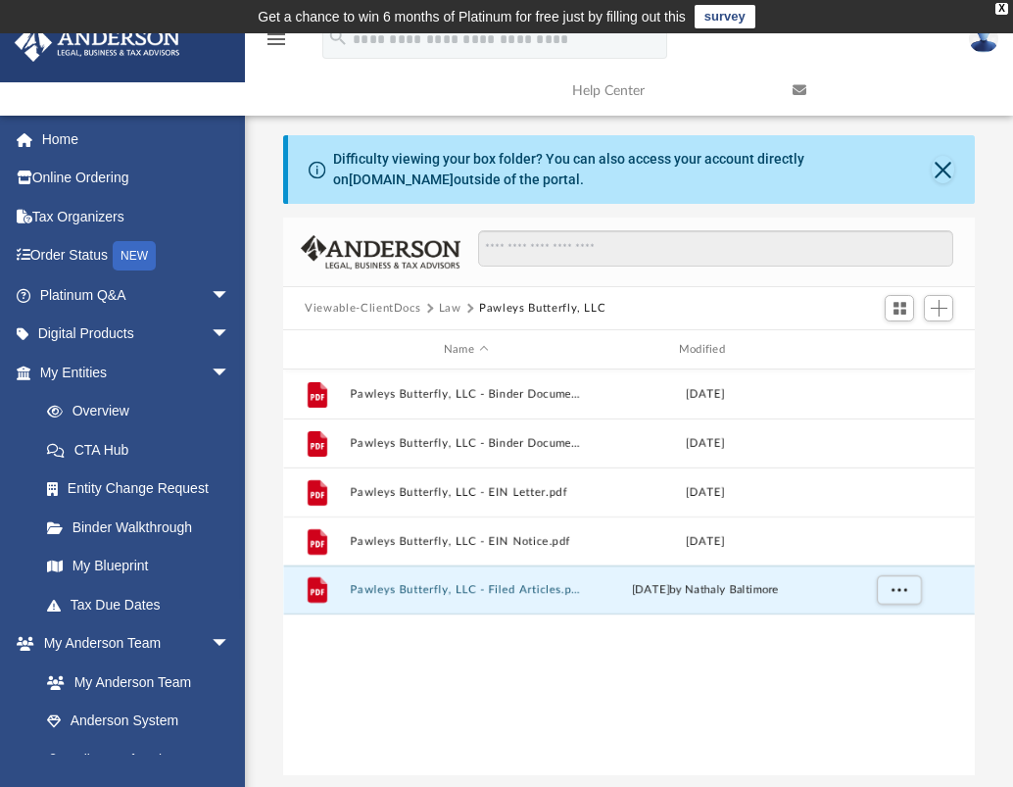
click at [459, 151] on div "Difficulty viewing your box folder? You can also access your account directly o…" at bounding box center [632, 169] width 599 height 41
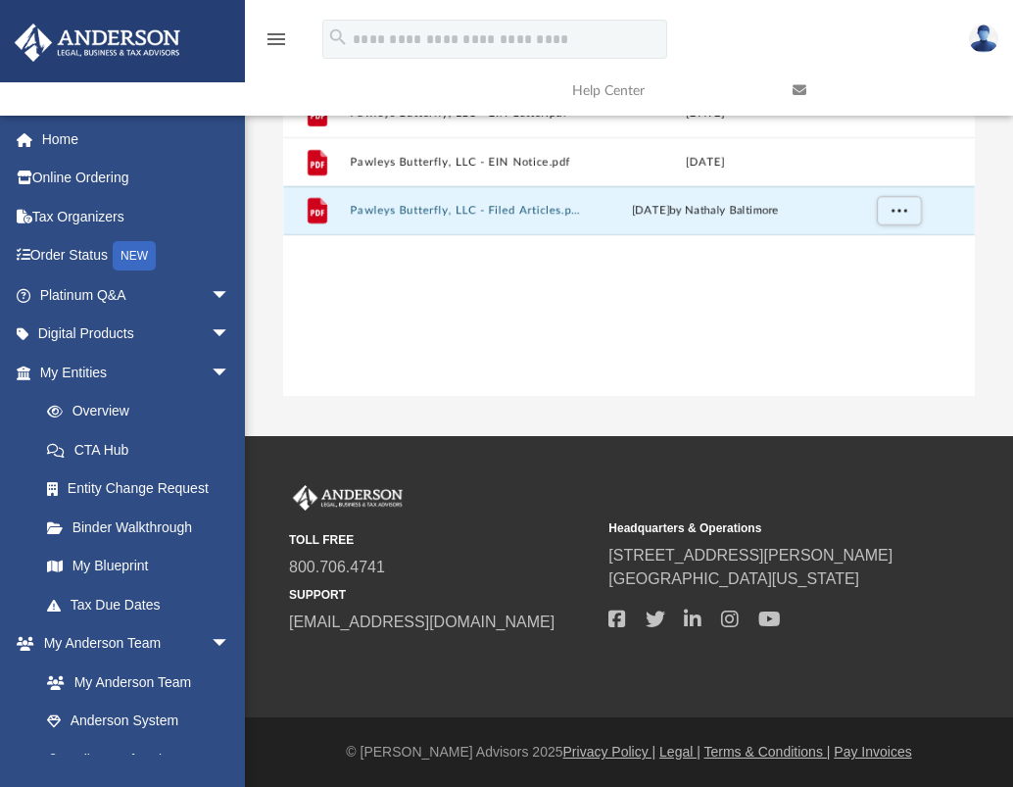
scroll to position [379, 0]
